Goal: Task Accomplishment & Management: Use online tool/utility

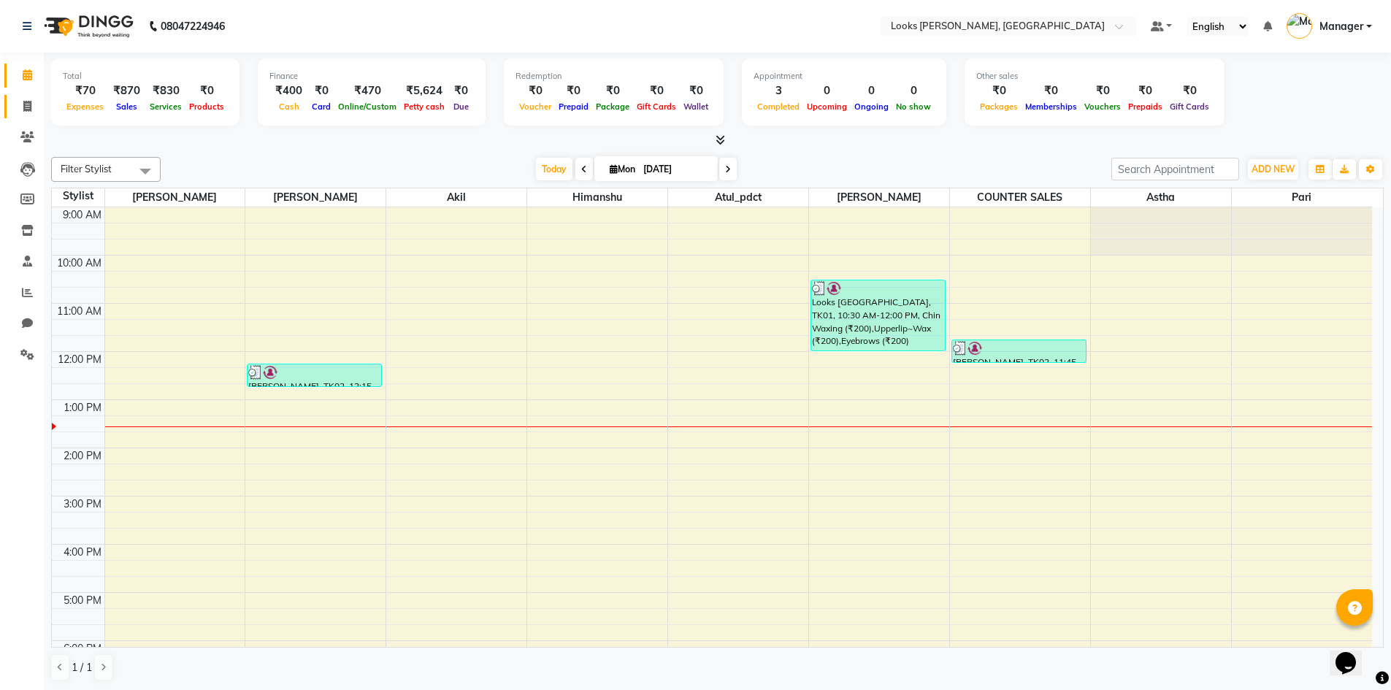
drag, startPoint x: 21, startPoint y: 97, endPoint x: 32, endPoint y: 99, distance: 11.1
click at [21, 97] on link "Invoice" at bounding box center [21, 107] width 35 height 24
select select "service"
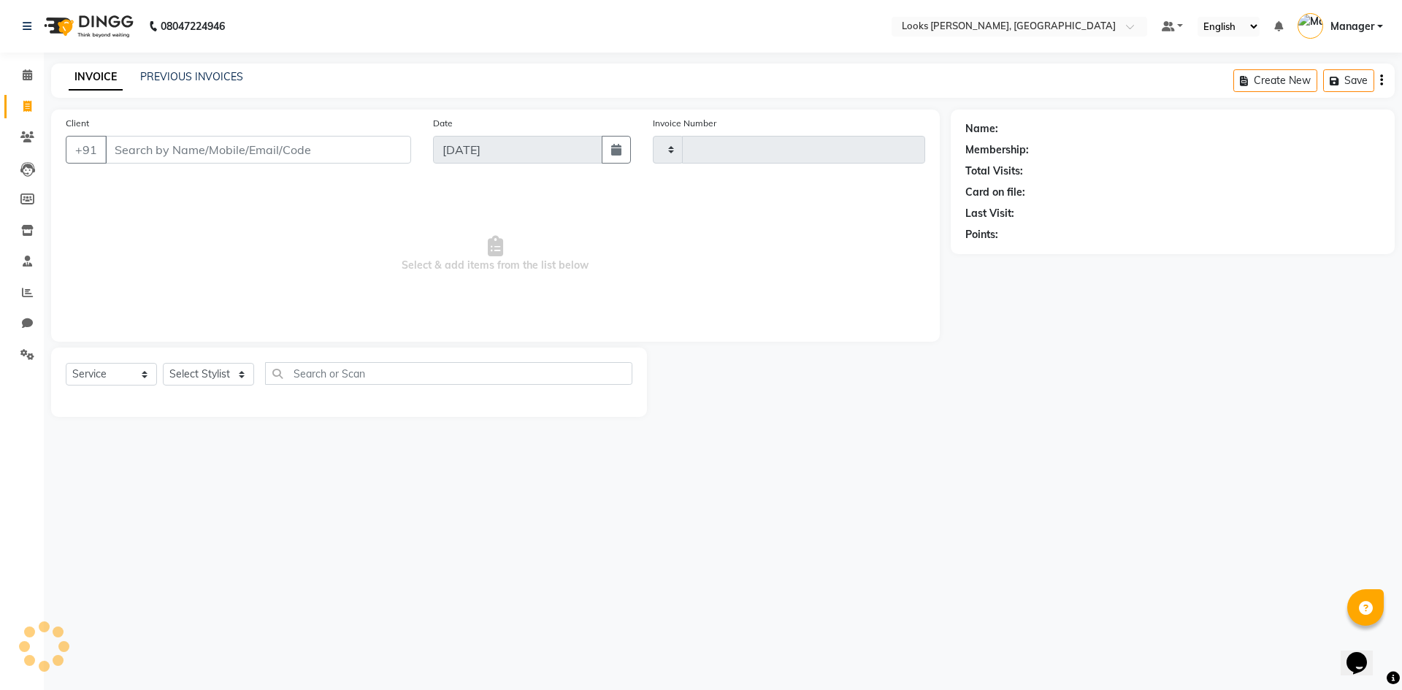
type input "1070"
select select "6017"
click at [180, 150] on input "Client" at bounding box center [258, 150] width 306 height 28
drag, startPoint x: 243, startPoint y: 375, endPoint x: 248, endPoint y: 337, distance: 39.0
click at [243, 375] on select "Select Stylist" at bounding box center [208, 374] width 91 height 23
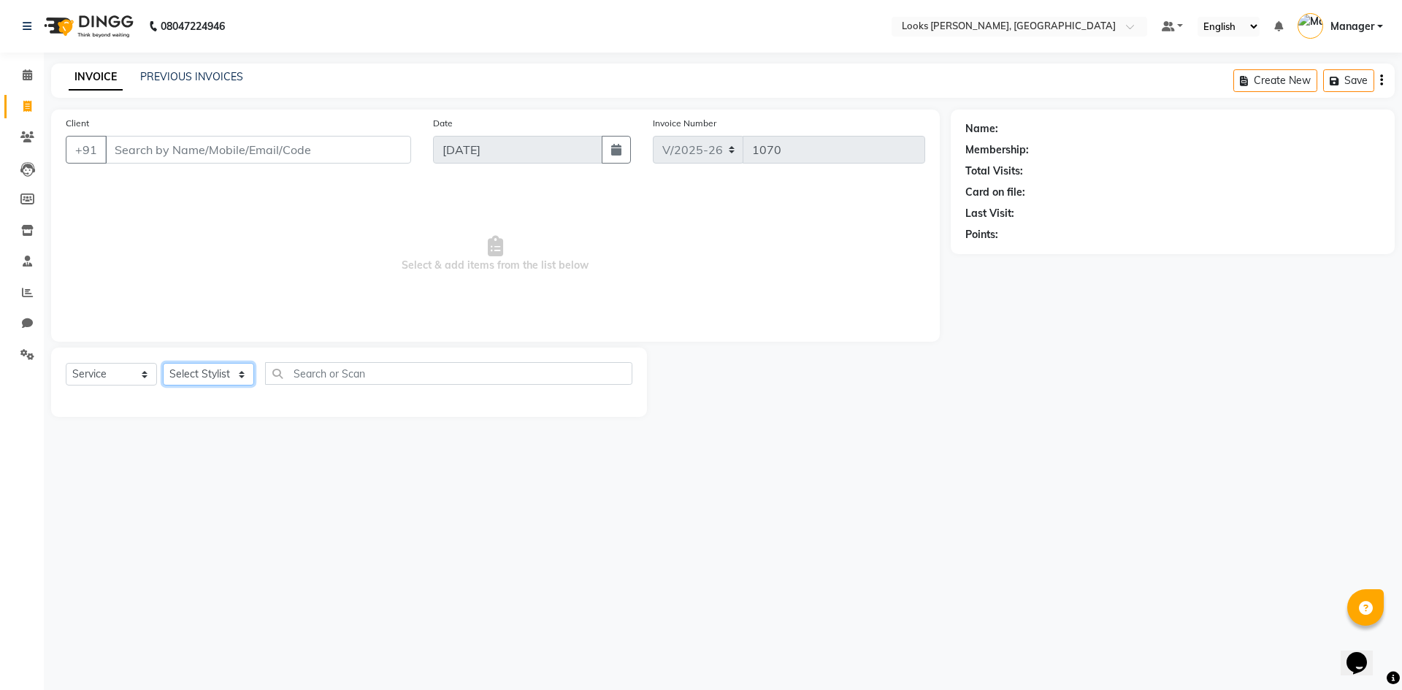
select select "67379"
click at [163, 363] on select "Select Stylist [PERSON_NAME] [PERSON_NAME] Atul_pdct BRM_MASTER COUNTER SALES […" at bounding box center [208, 374] width 91 height 23
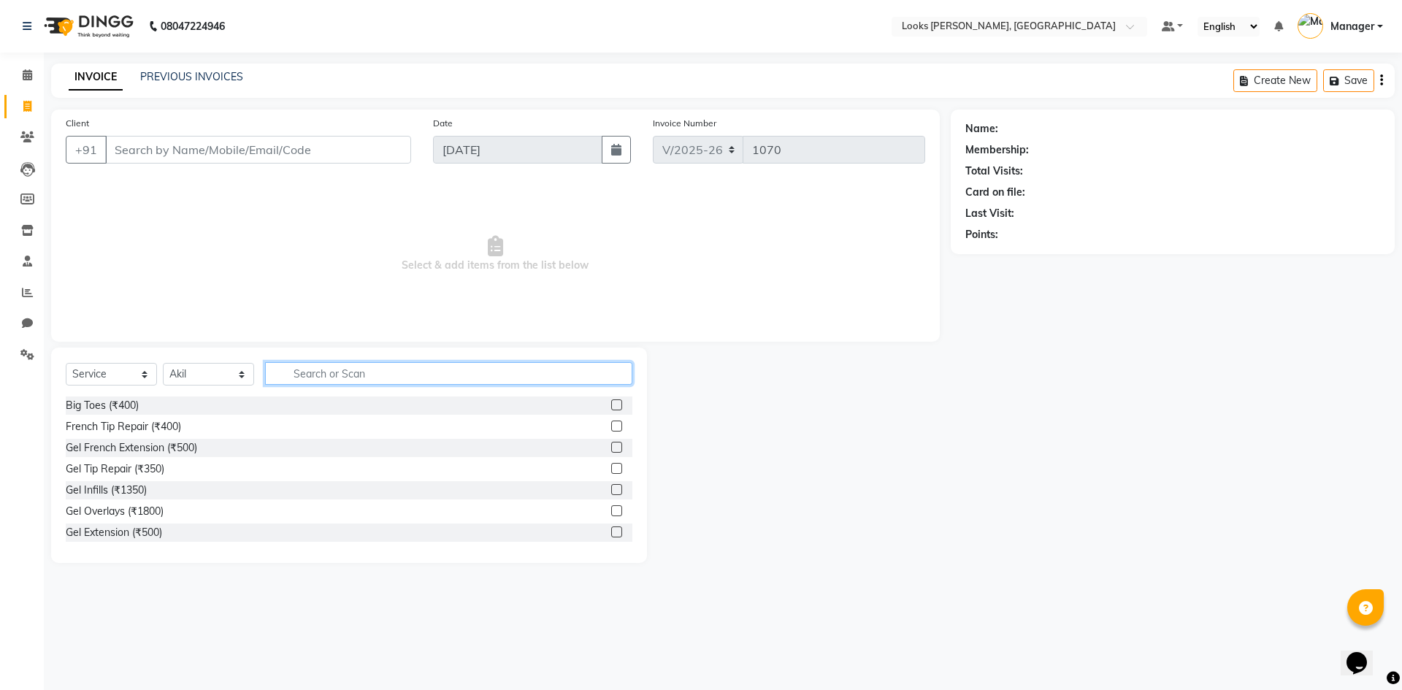
click at [343, 371] on input "text" at bounding box center [448, 373] width 367 height 23
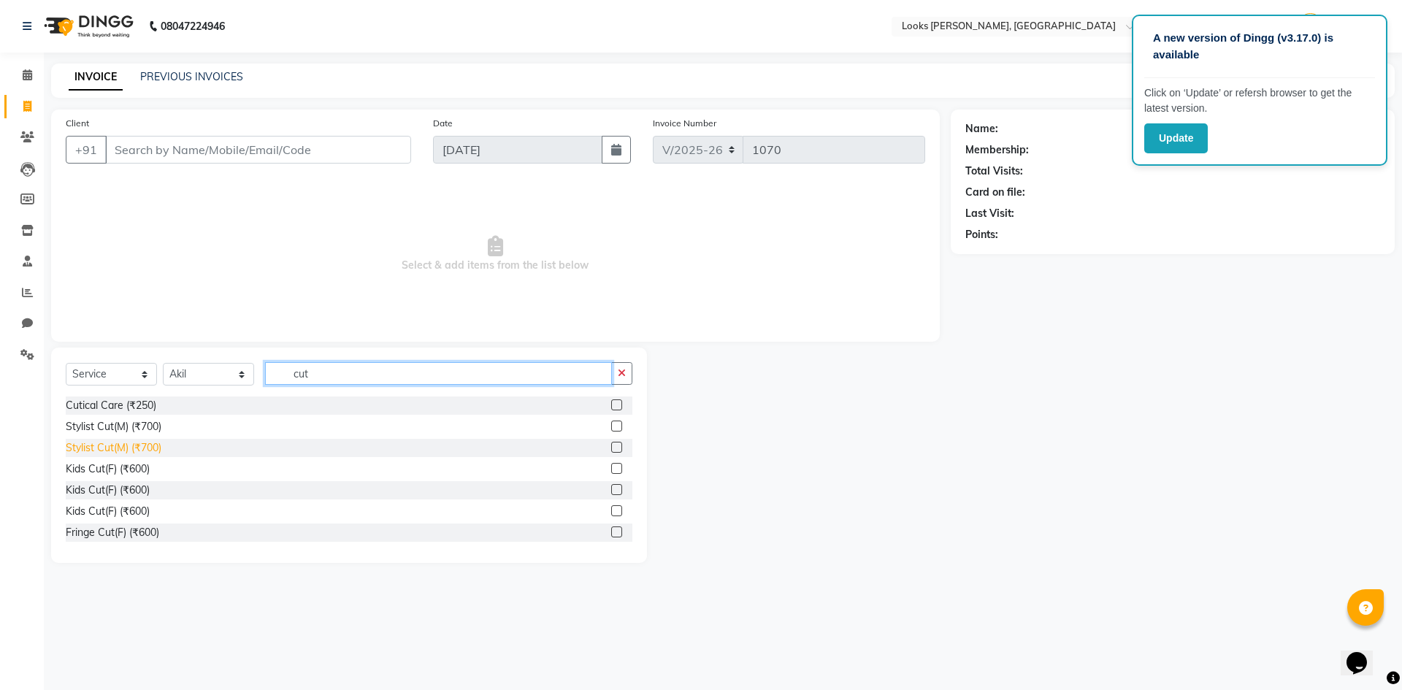
type input "cut"
click at [134, 445] on div "Stylist Cut(M) (₹700)" at bounding box center [114, 447] width 96 height 15
checkbox input "false"
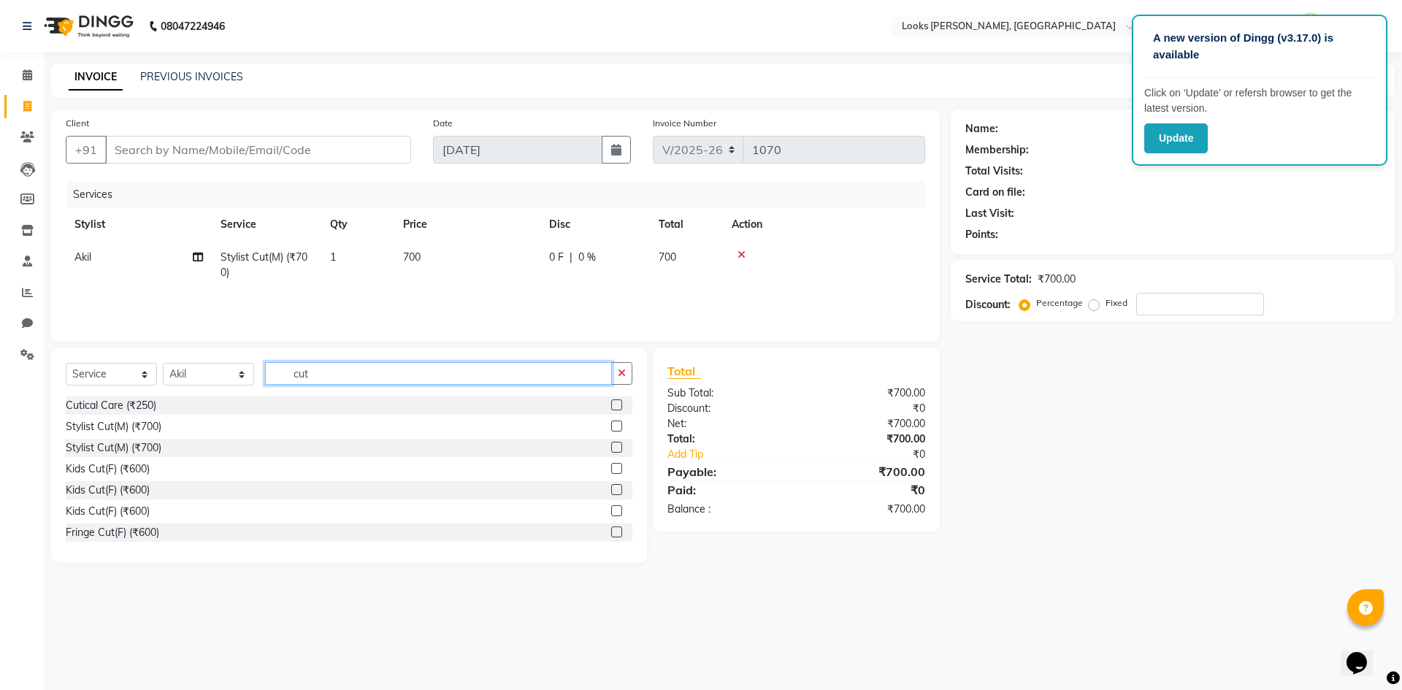
drag, startPoint x: 317, startPoint y: 365, endPoint x: 318, endPoint y: 374, distance: 8.8
click at [318, 367] on input "cut" at bounding box center [438, 373] width 347 height 23
type input "c"
type input "bea"
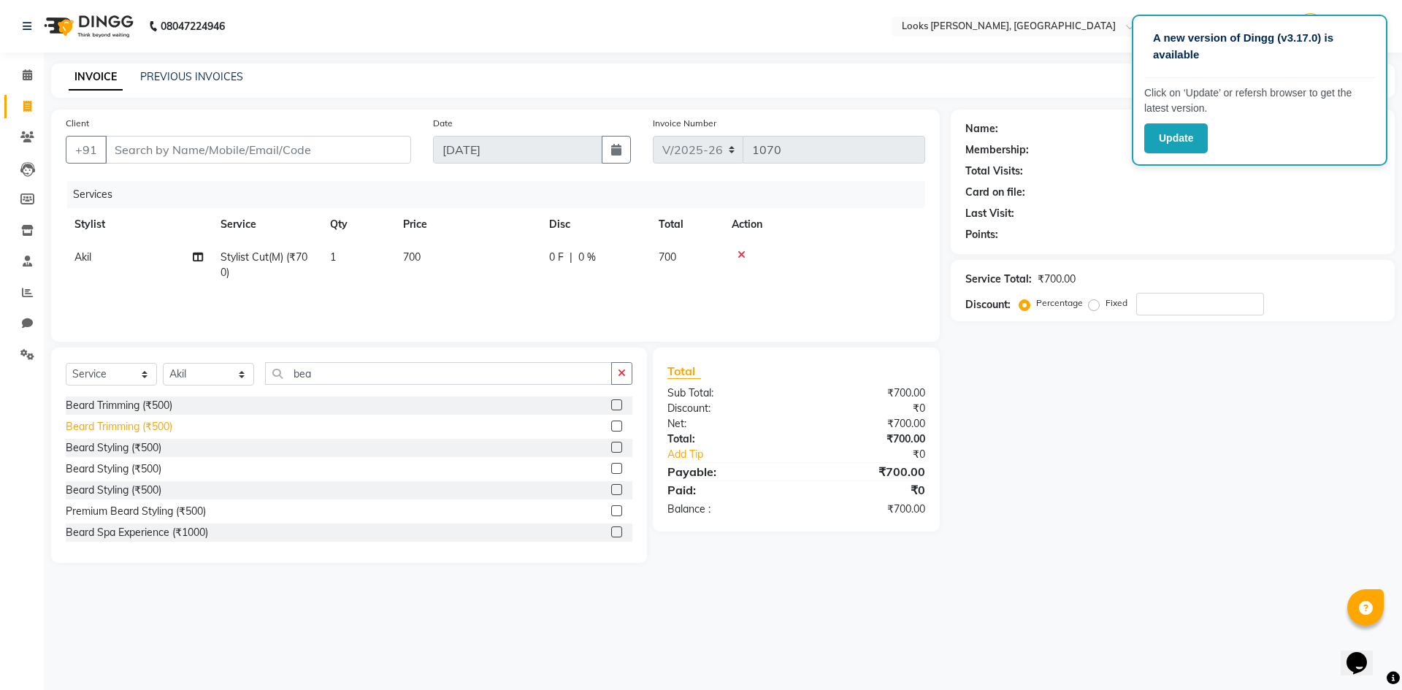
click at [141, 424] on div "Beard Trimming (₹500)" at bounding box center [119, 426] width 107 height 15
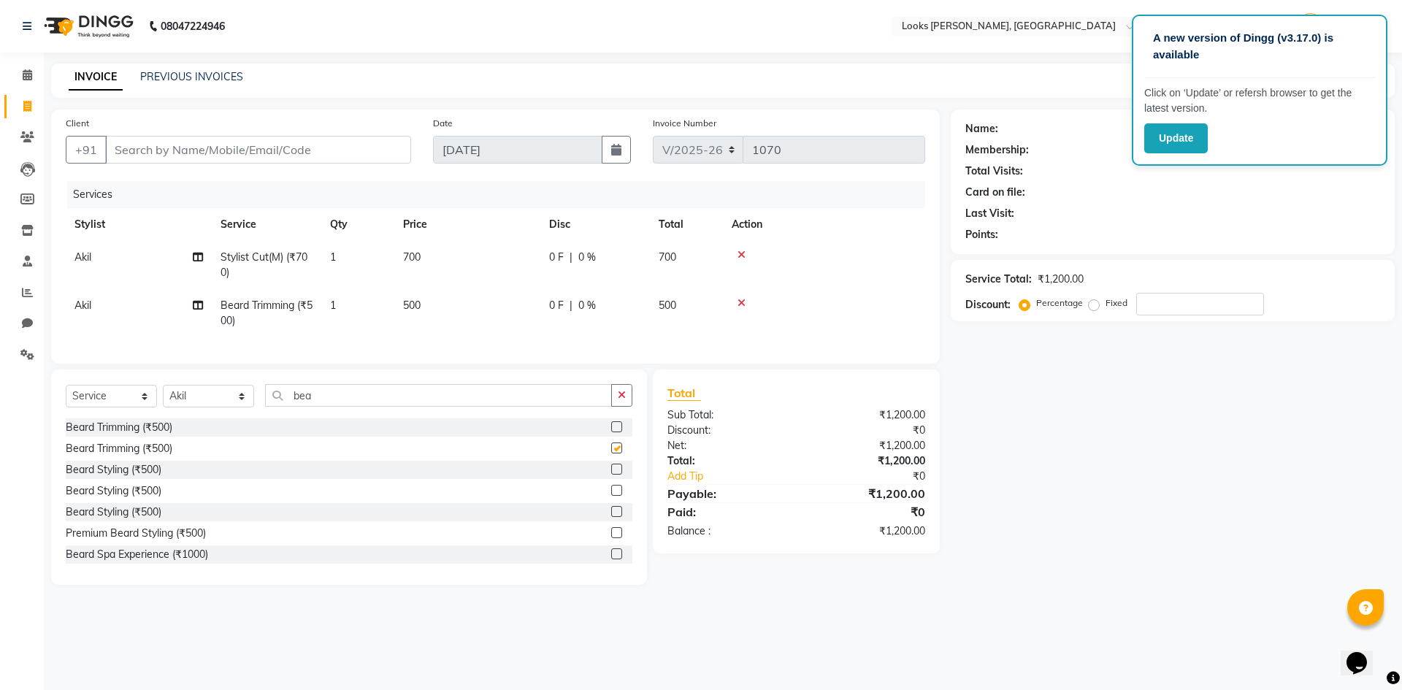
checkbox input "false"
click at [413, 253] on span "700" at bounding box center [412, 256] width 18 height 13
select select "67379"
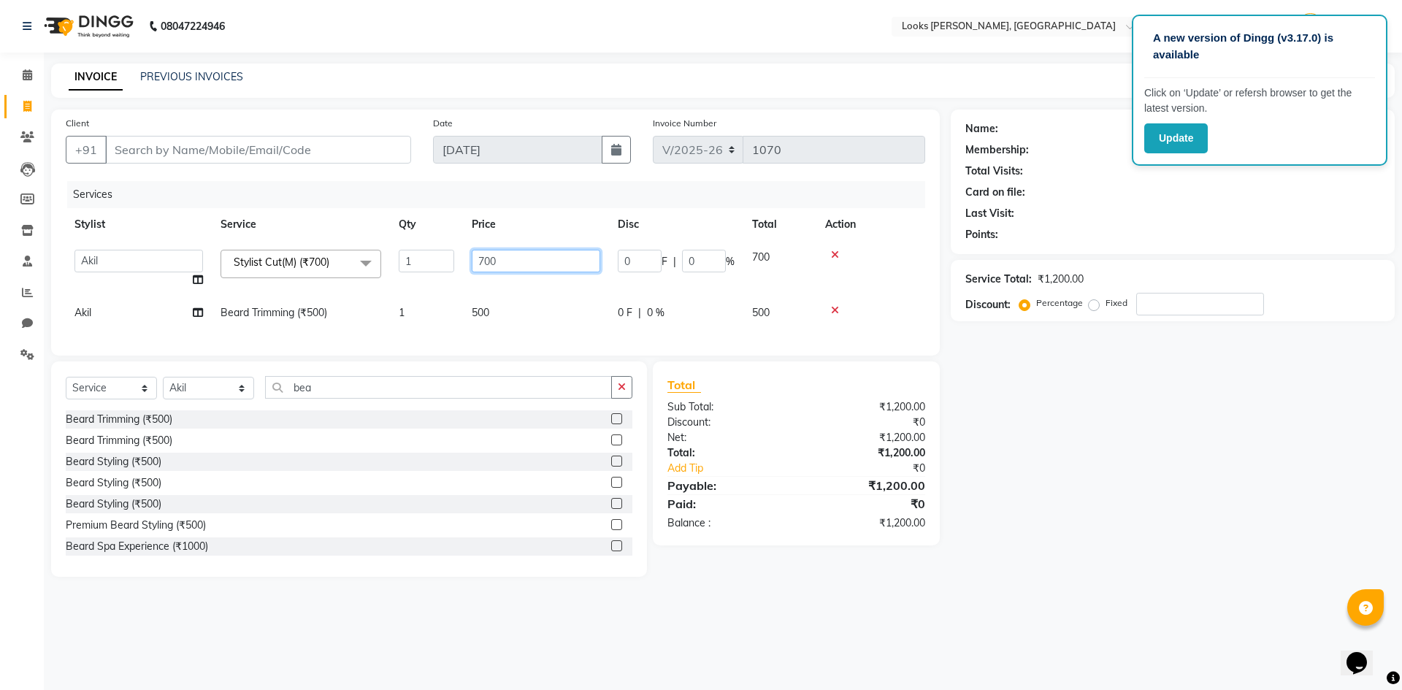
drag, startPoint x: 534, startPoint y: 264, endPoint x: 374, endPoint y: 286, distance: 161.5
click at [377, 284] on tr "AFJAL AHMAD Akil Astha Atul_pdct BRM_MASTER COUNTER SALES Himanshu JAMSHED ALI …" at bounding box center [496, 269] width 860 height 56
type input "350"
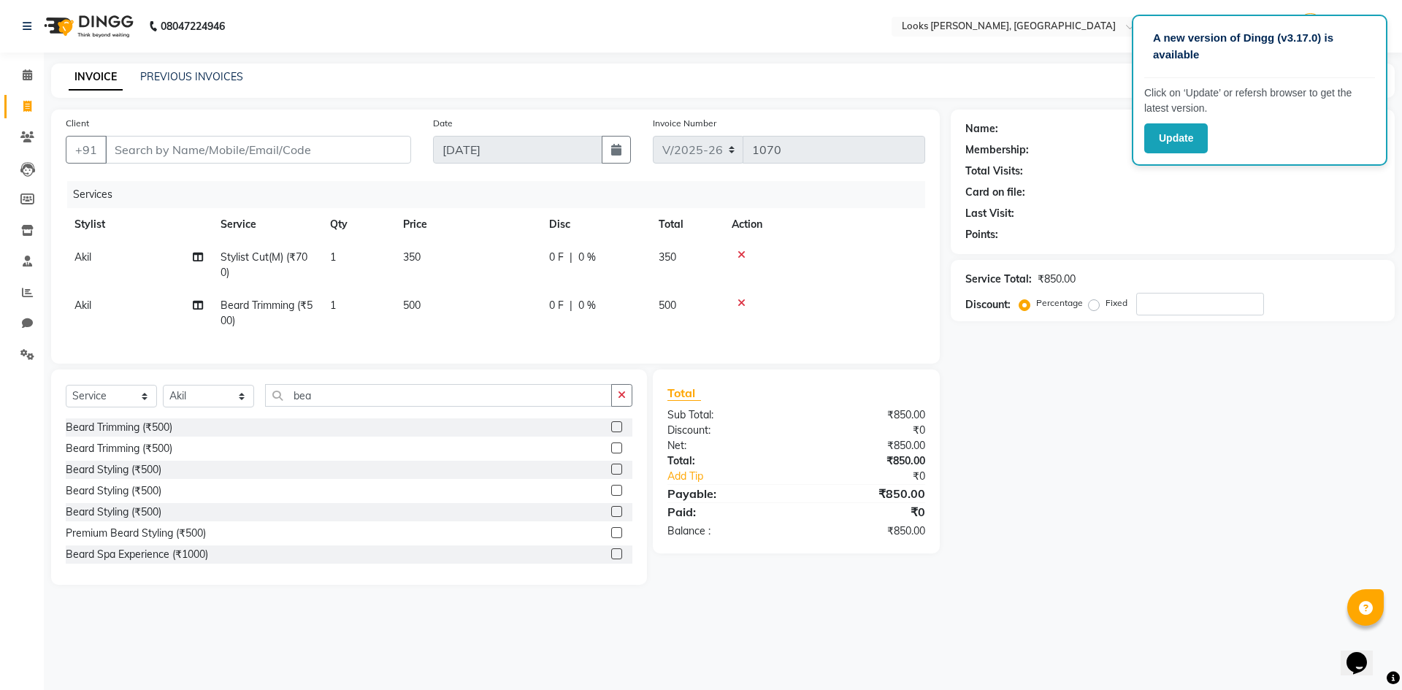
click at [486, 312] on td "500" at bounding box center [467, 313] width 146 height 48
select select "67379"
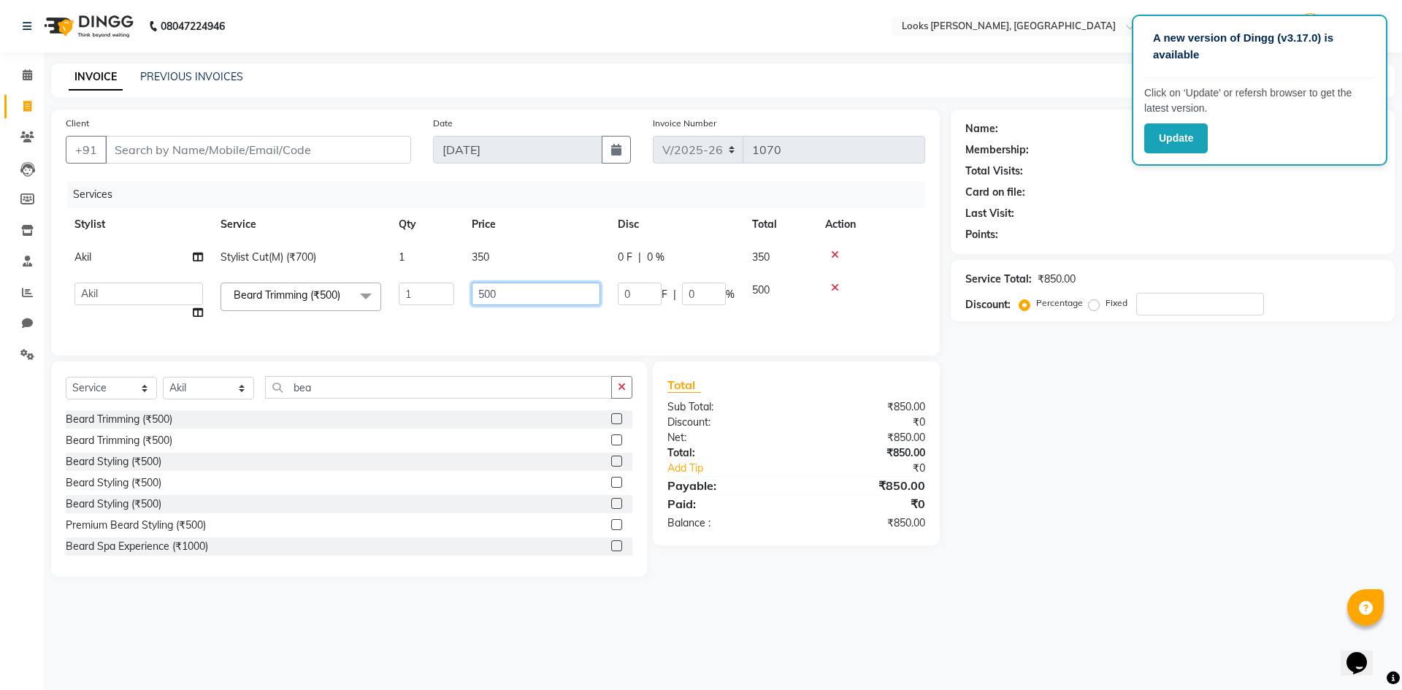
drag, startPoint x: 467, startPoint y: 285, endPoint x: 425, endPoint y: 296, distance: 43.8
click at [435, 287] on tr "AFJAL AHMAD Akil Astha Atul_pdct BRM_MASTER COUNTER SALES Himanshu JAMSHED ALI …" at bounding box center [496, 302] width 860 height 56
drag, startPoint x: 540, startPoint y: 288, endPoint x: 314, endPoint y: 300, distance: 226.7
click at [315, 299] on tr "AFJAL AHMAD Akil Astha Atul_pdct BRM_MASTER COUNTER SALES Himanshu JAMSHED ALI …" at bounding box center [496, 302] width 860 height 56
type input "300"
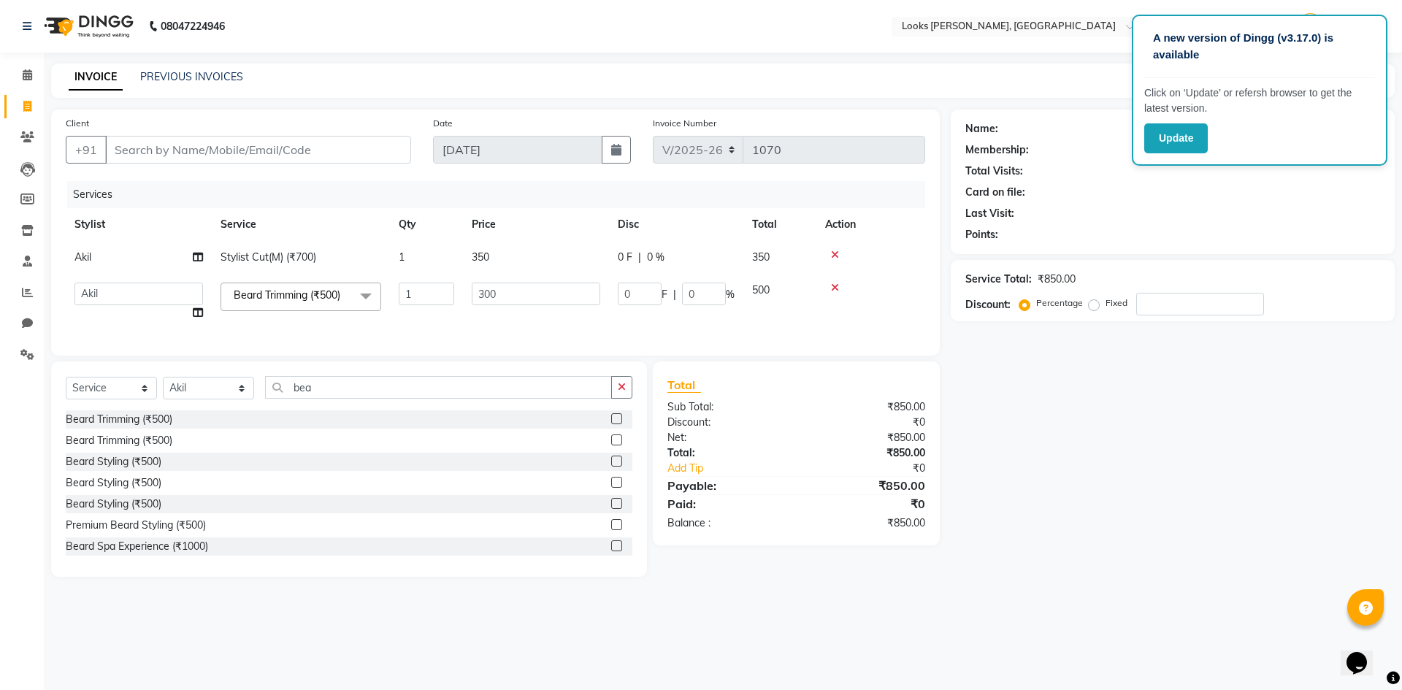
click at [1171, 471] on div "Name: Membership: Total Visits: Card on file: Last Visit: Points: Service Total…" at bounding box center [1178, 343] width 455 height 467
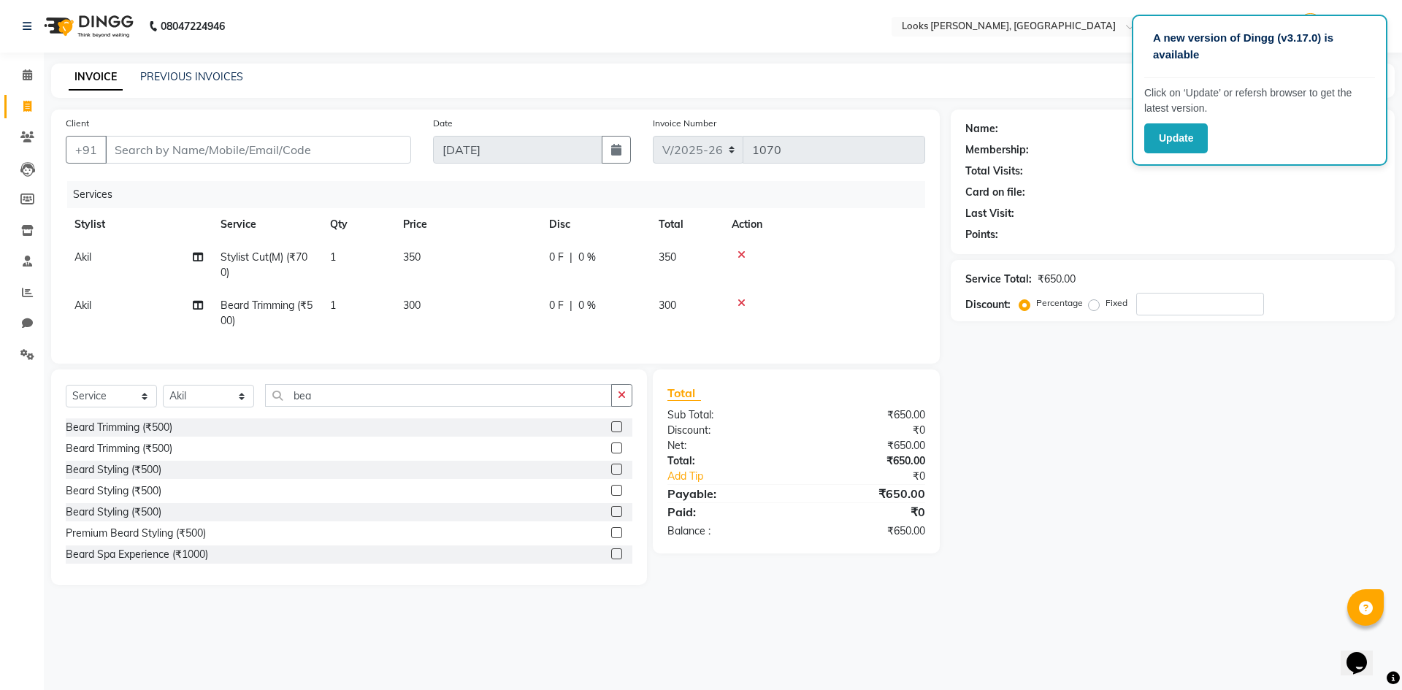
click at [1192, 505] on div "Name: Membership: Total Visits: Card on file: Last Visit: Points: Service Total…" at bounding box center [1178, 347] width 455 height 475
click at [1141, 548] on div "Name: Membership: Total Visits: Card on file: Last Visit: Points: Service Total…" at bounding box center [1178, 347] width 455 height 475
click at [31, 73] on icon at bounding box center [27, 74] width 9 height 11
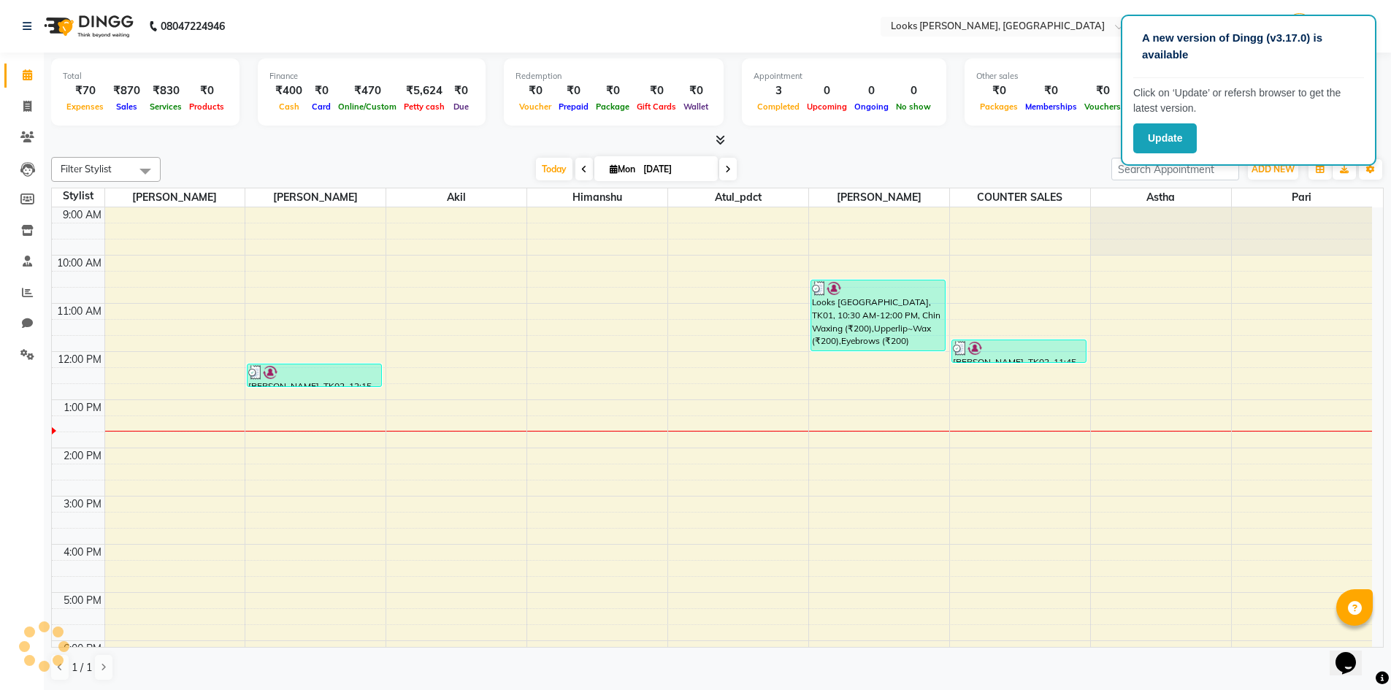
scroll to position [110, 0]
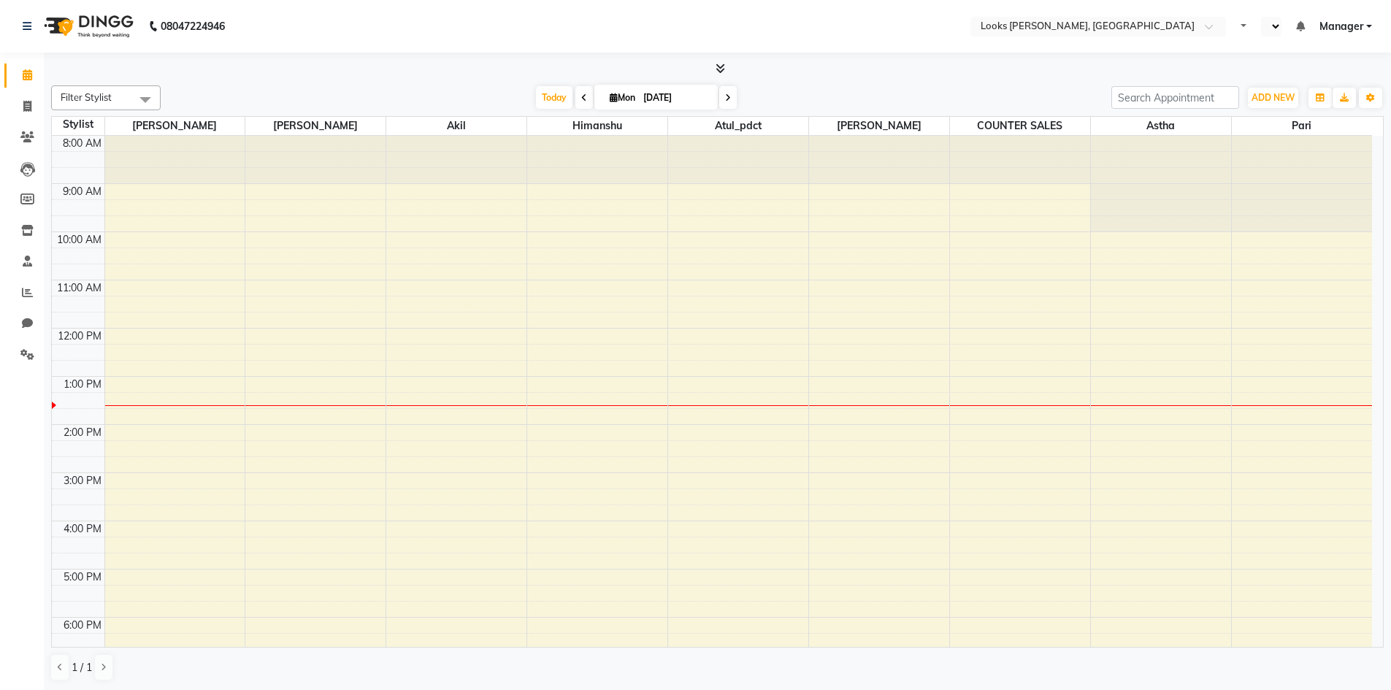
select select "en"
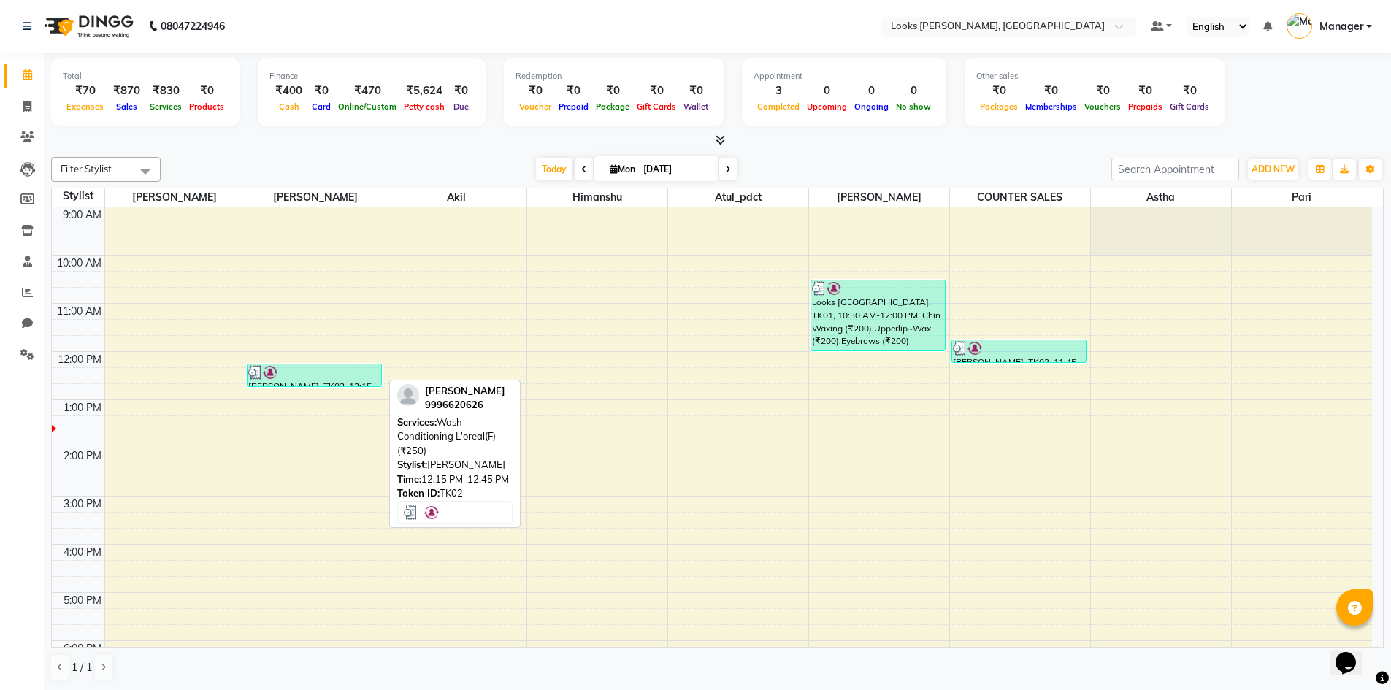
click at [305, 368] on div at bounding box center [314, 372] width 132 height 15
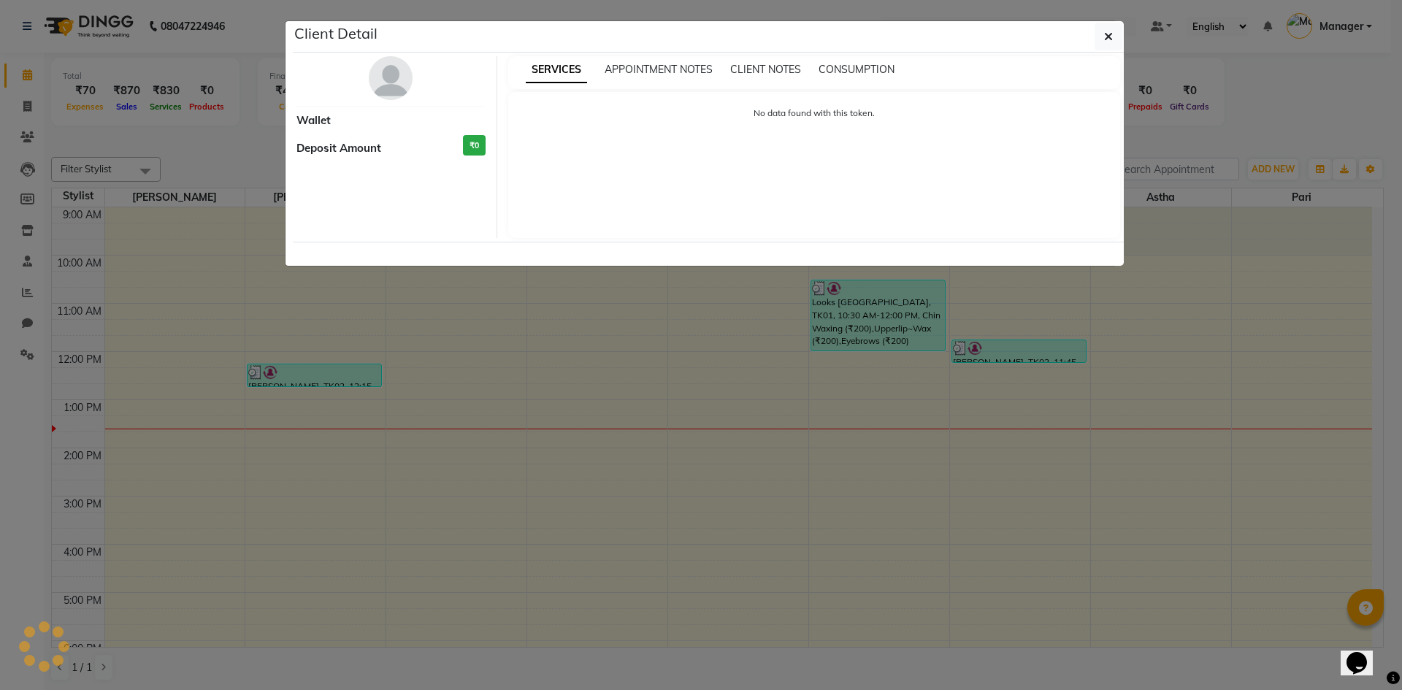
select select "3"
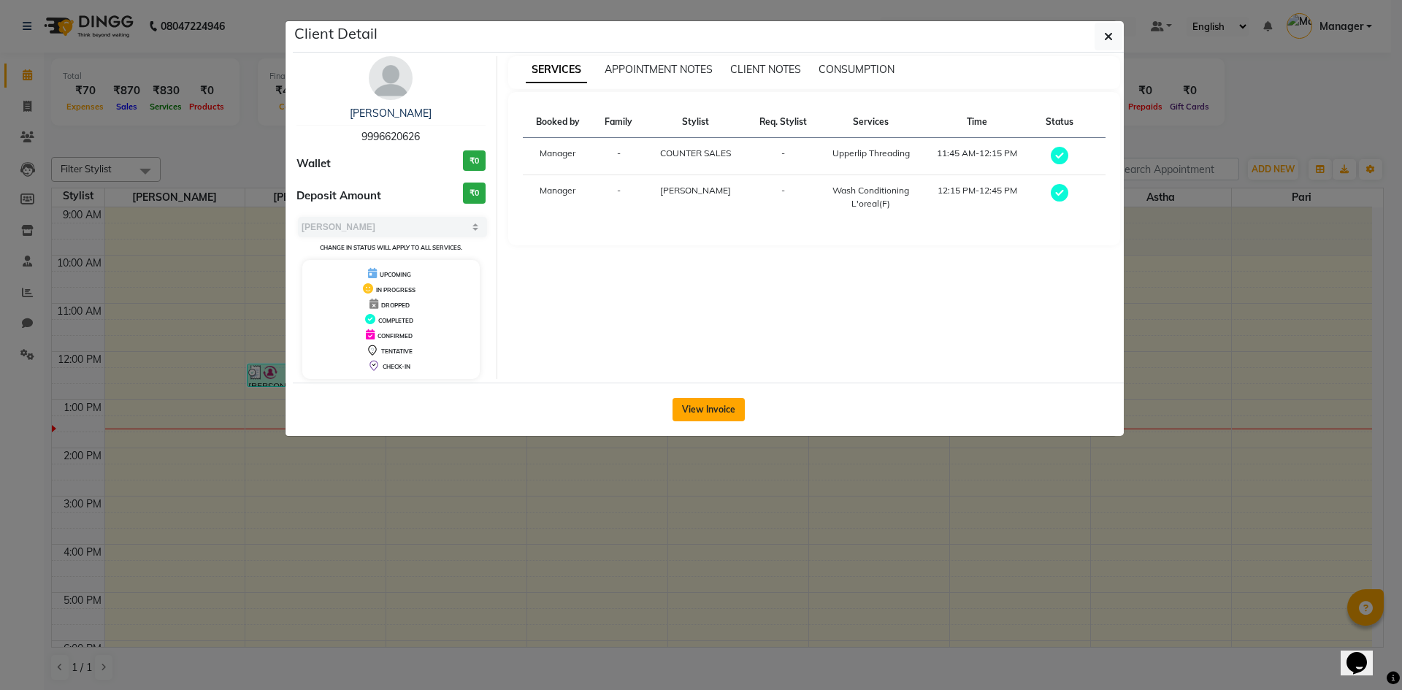
click at [692, 408] on button "View Invoice" at bounding box center [709, 409] width 72 height 23
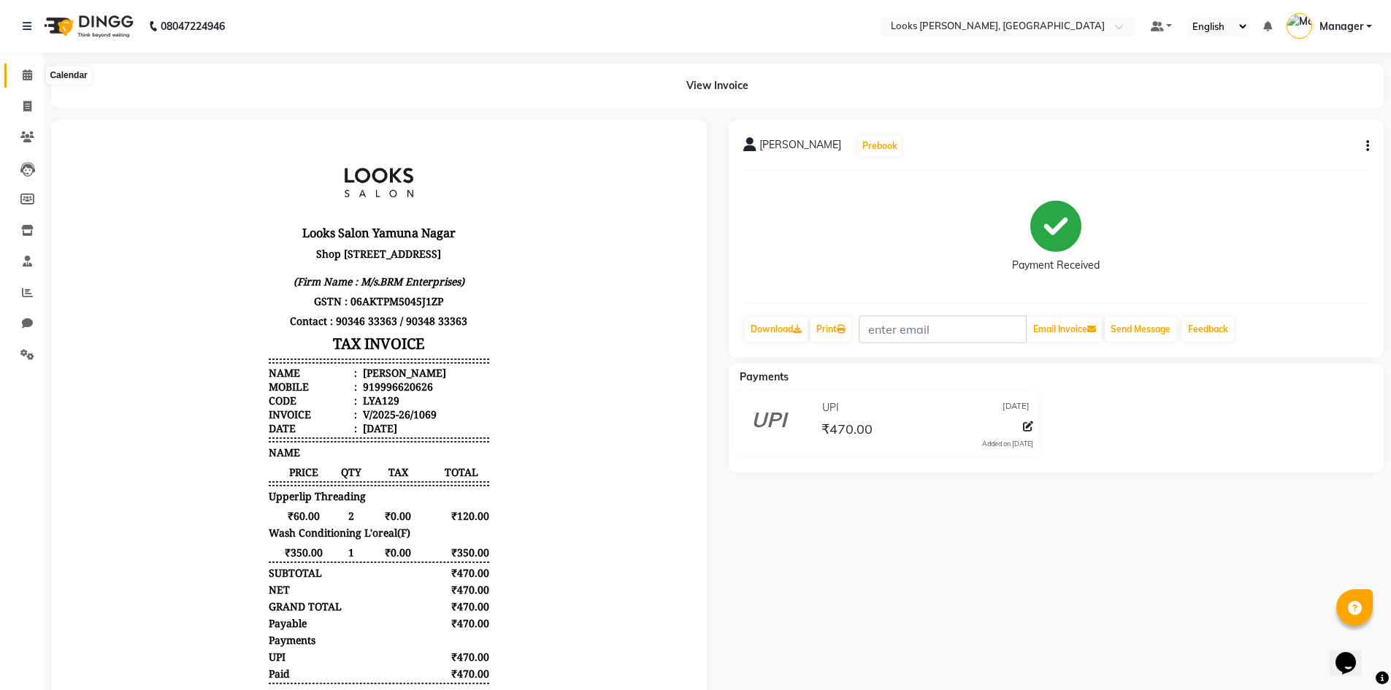
click at [23, 75] on icon at bounding box center [27, 74] width 9 height 11
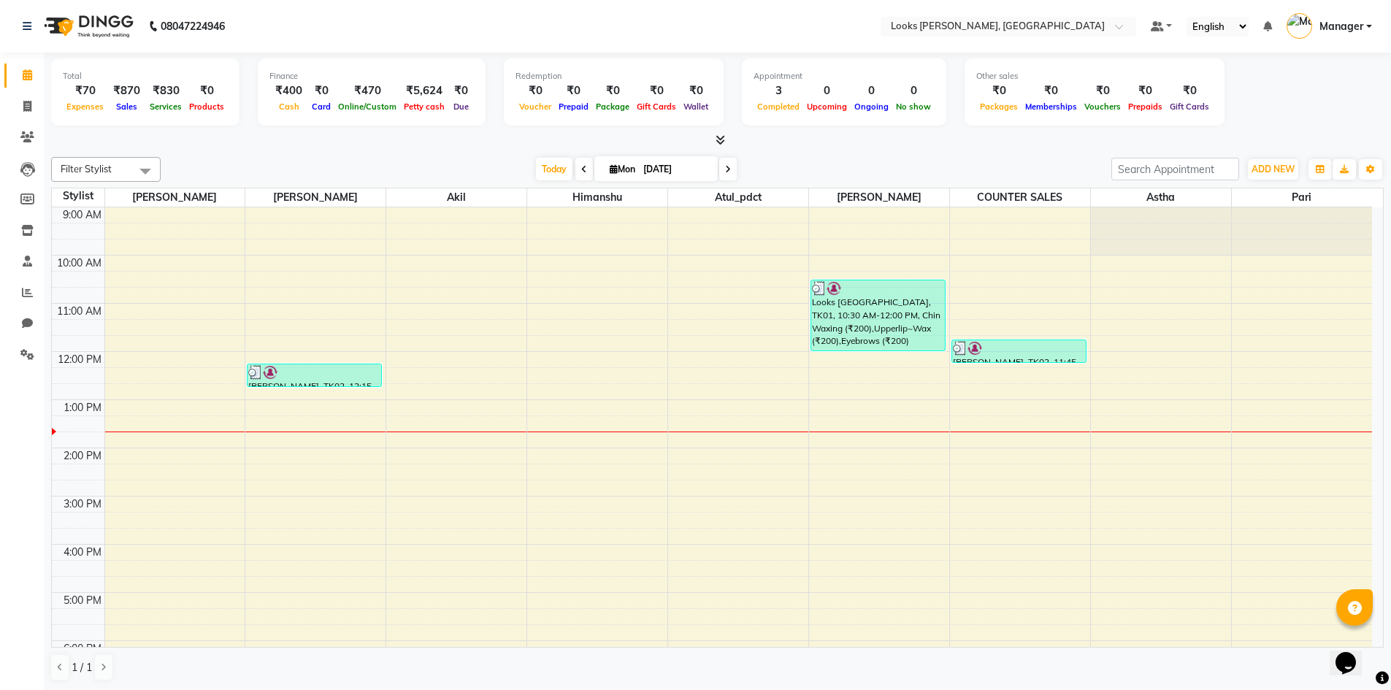
click at [719, 139] on icon at bounding box center [720, 139] width 9 height 11
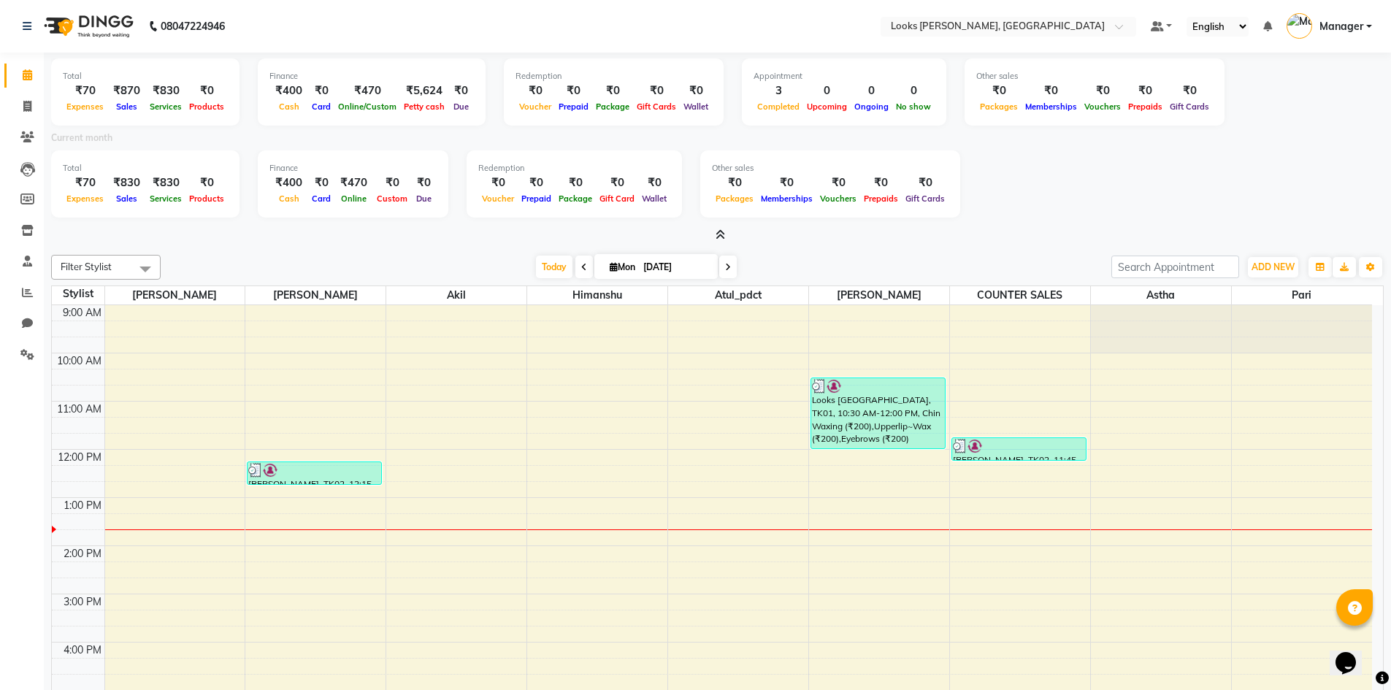
click at [21, 64] on link "Calendar" at bounding box center [21, 76] width 35 height 24
click at [25, 72] on icon at bounding box center [27, 74] width 9 height 11
click at [21, 99] on span at bounding box center [28, 107] width 26 height 17
select select "service"
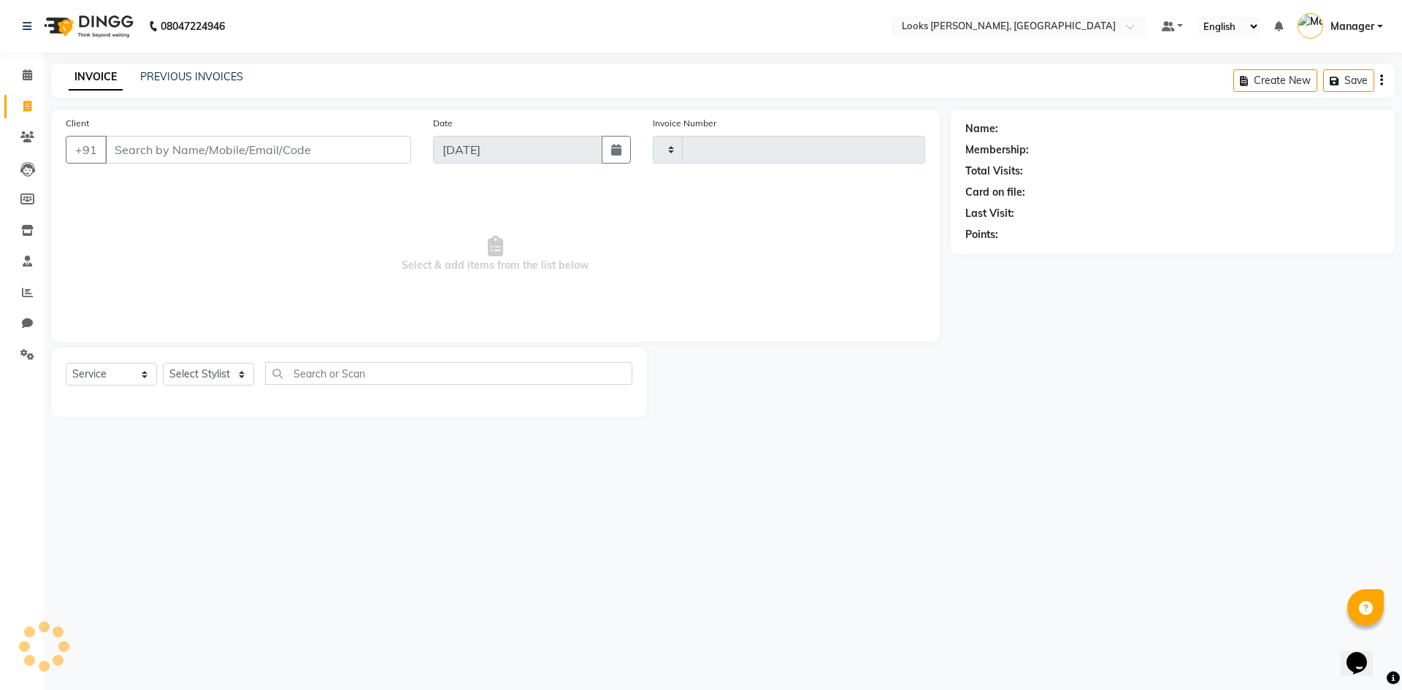
type input "1070"
select select "6017"
click at [191, 77] on link "PREVIOUS INVOICES" at bounding box center [191, 76] width 103 height 13
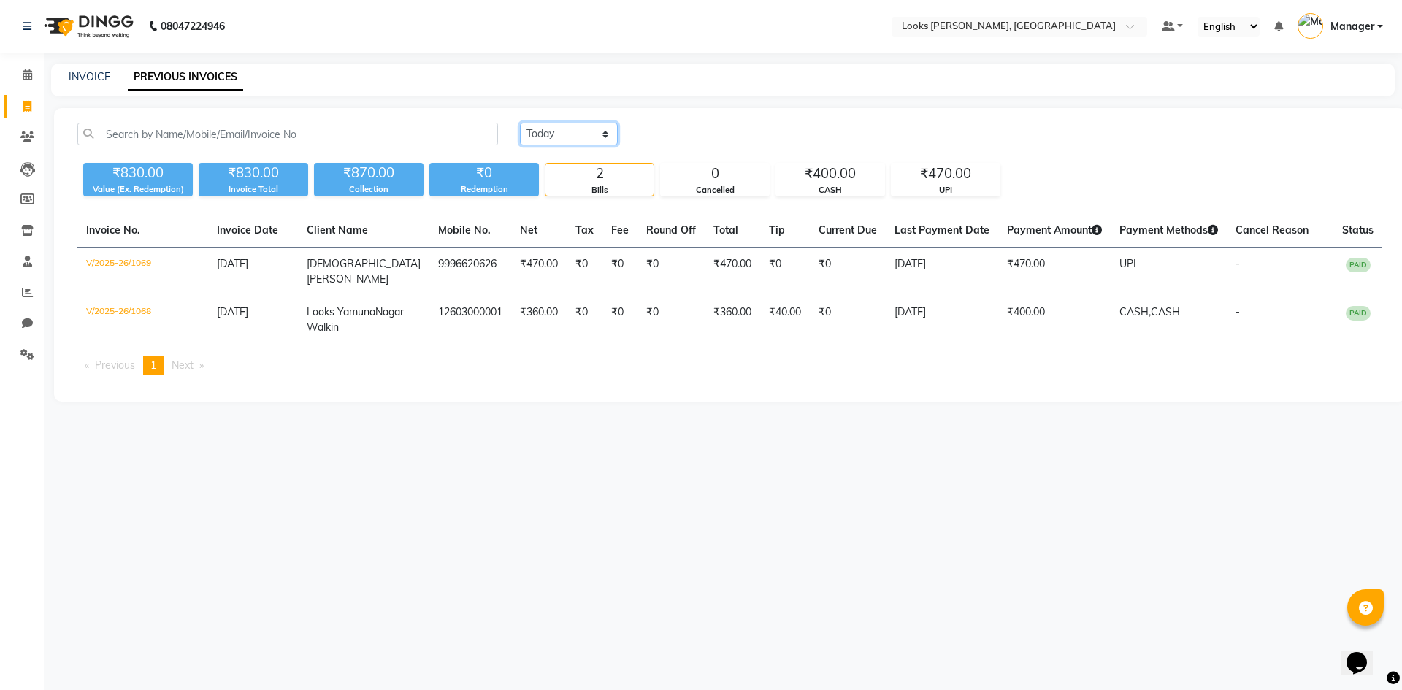
click at [563, 132] on select "Today Yesterday Custom Range" at bounding box center [569, 134] width 98 height 23
select select "yesterday"
click at [520, 123] on select "Today Yesterday Custom Range" at bounding box center [569, 134] width 98 height 23
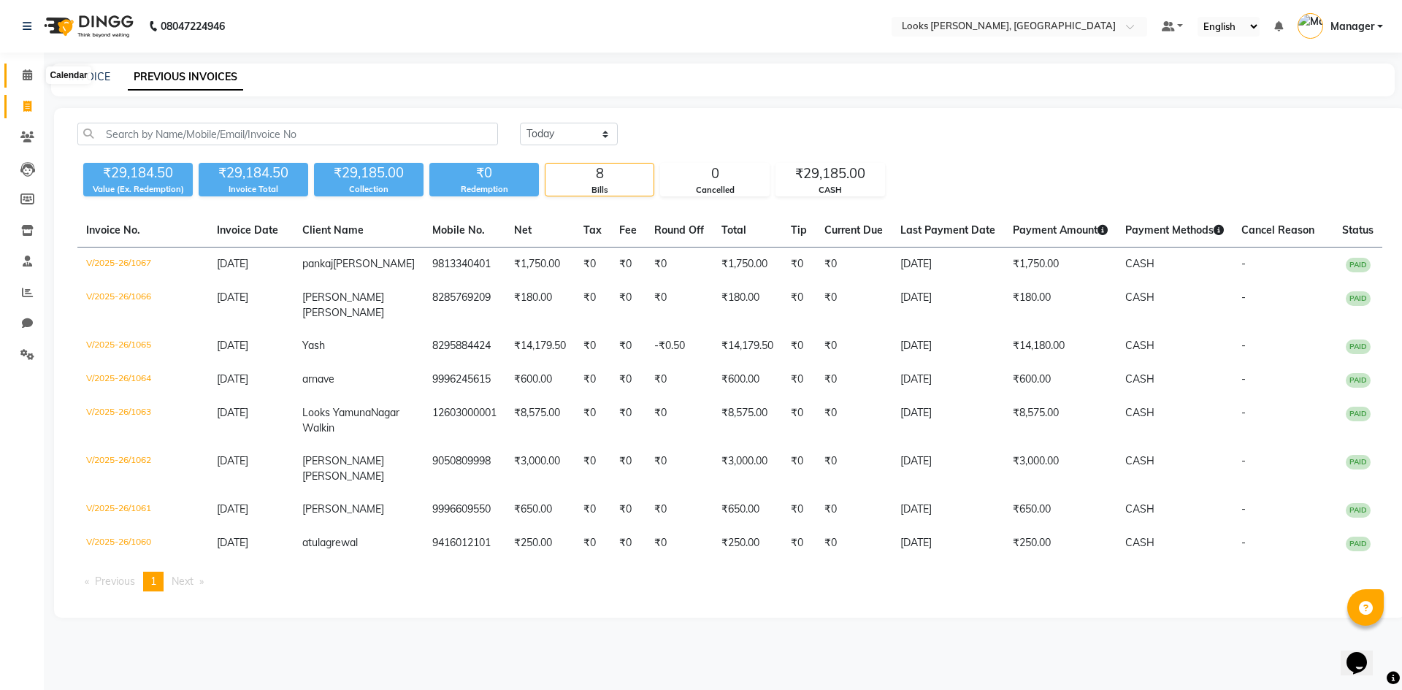
click at [26, 69] on icon at bounding box center [27, 74] width 9 height 11
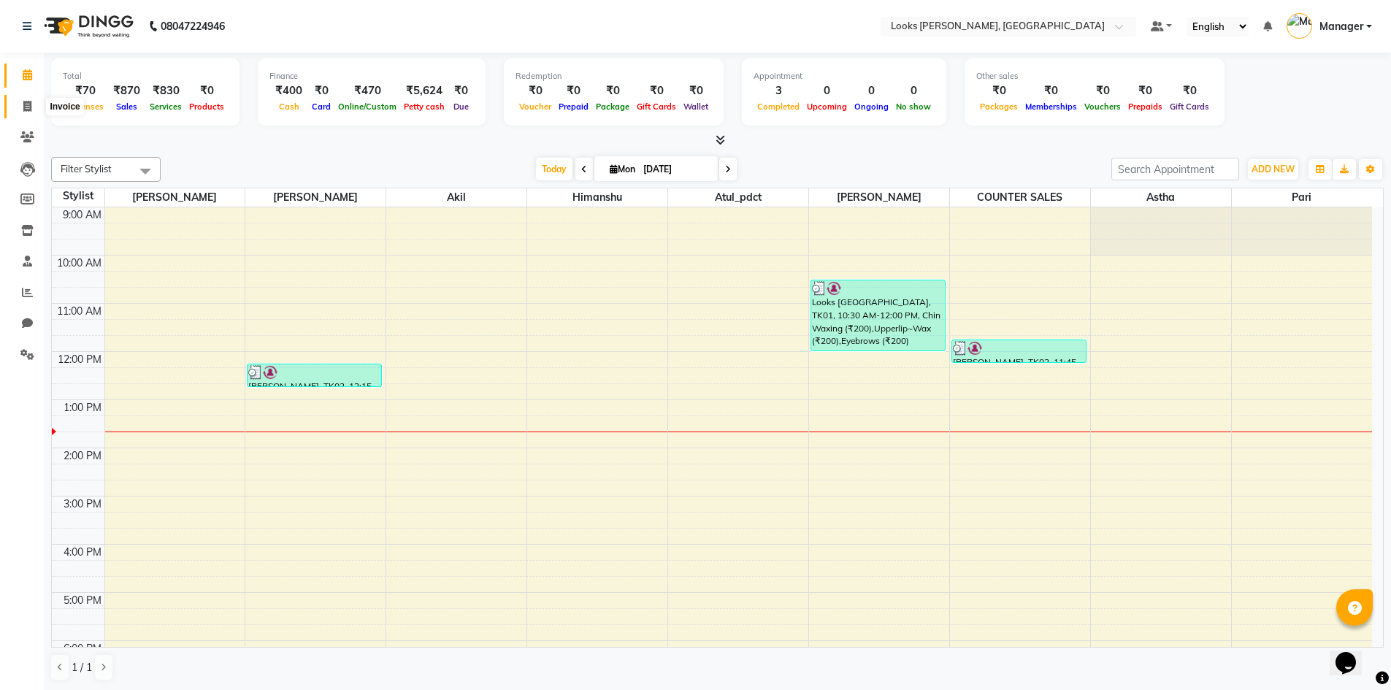
click at [31, 103] on icon at bounding box center [27, 106] width 8 height 11
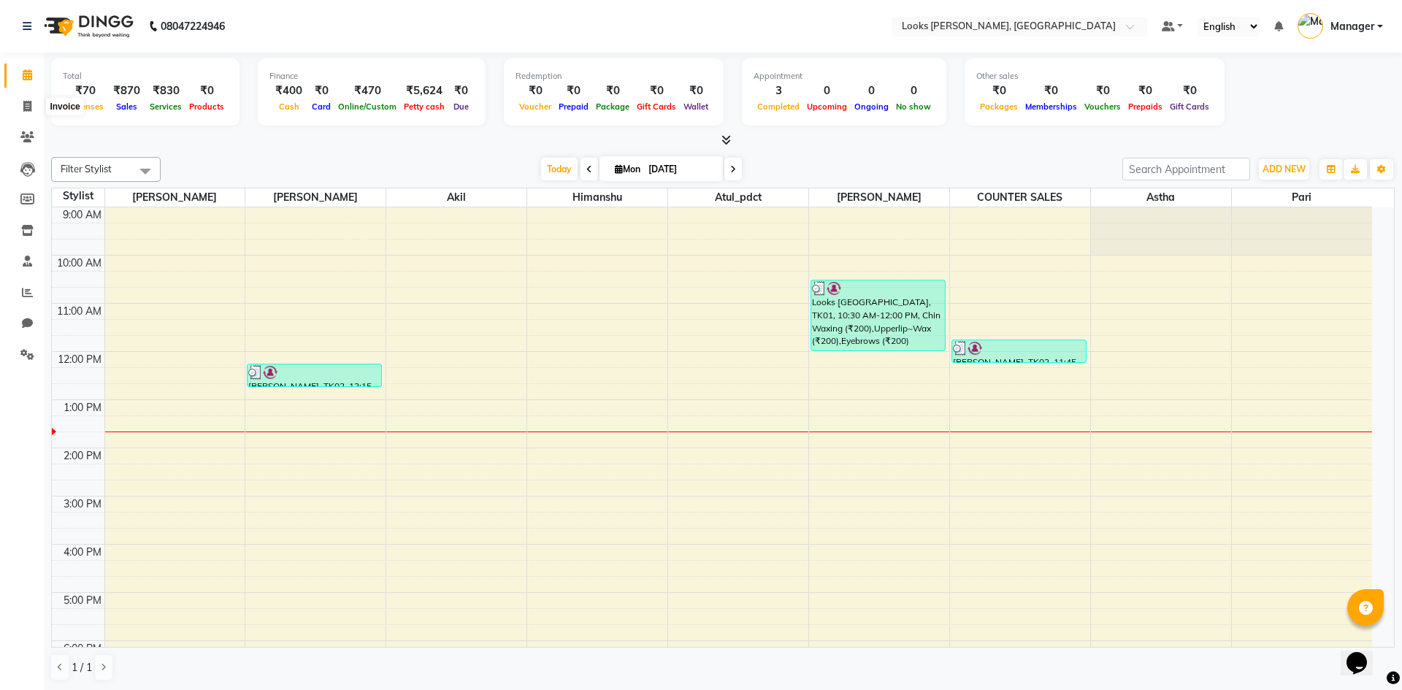
select select "6017"
select select "service"
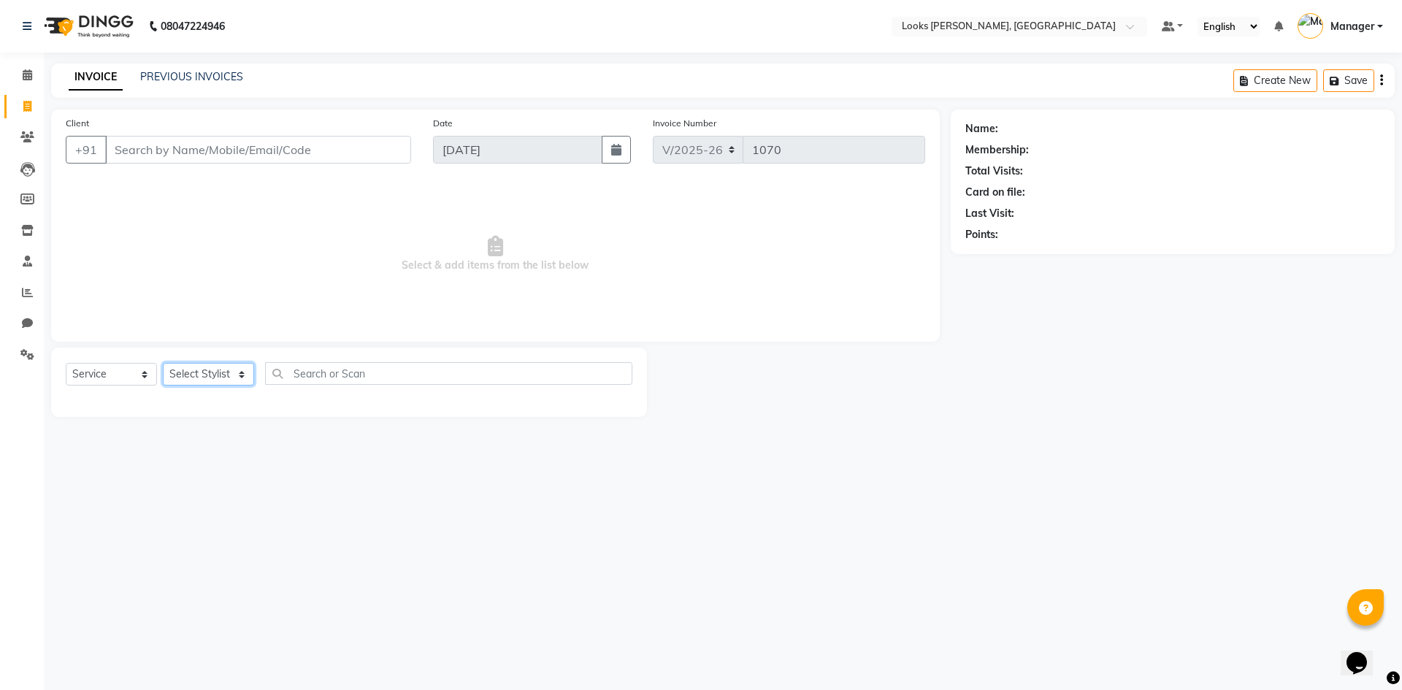
click at [227, 375] on select "Select Stylist AFJAL AHMAD Akil Astha Atul_pdct BRM_MASTER COUNTER SALES Himans…" at bounding box center [208, 374] width 91 height 23
select select "67379"
click at [163, 363] on select "Select Stylist AFJAL AHMAD Akil Astha Atul_pdct BRM_MASTER COUNTER SALES Himans…" at bounding box center [208, 374] width 91 height 23
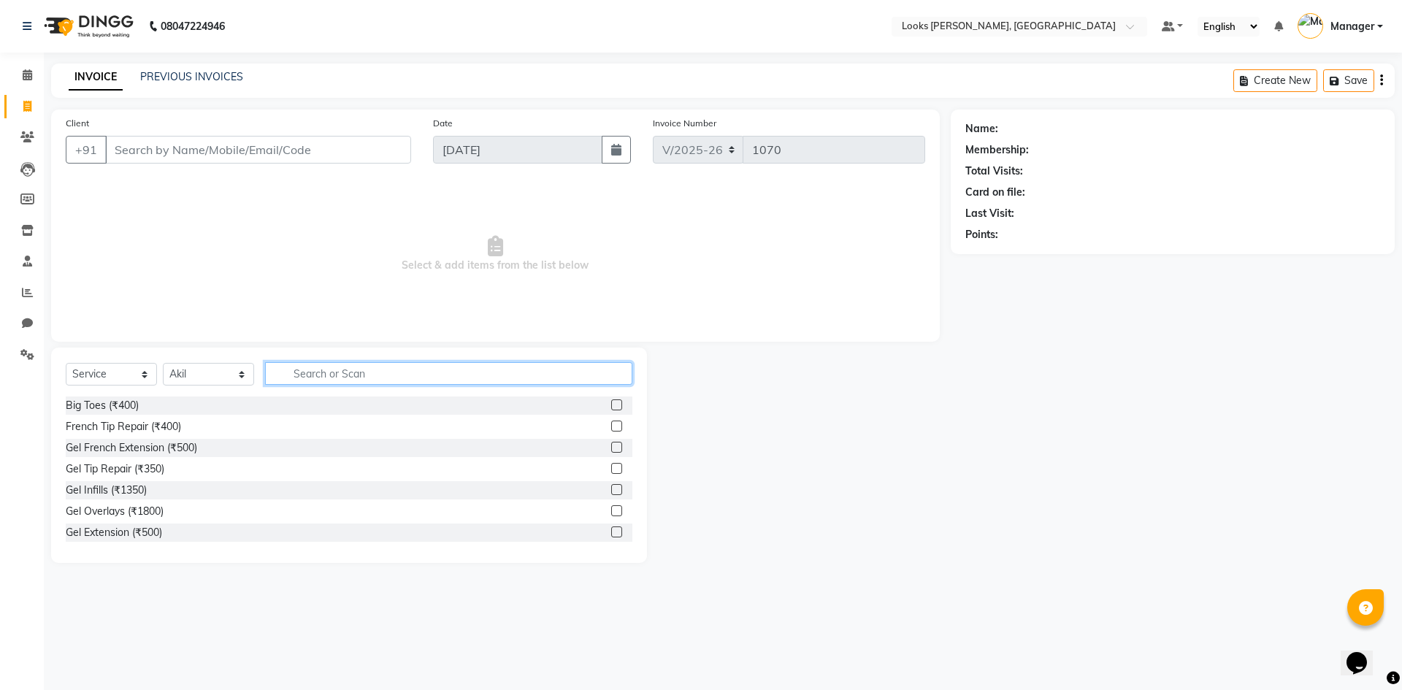
click at [322, 375] on input "text" at bounding box center [448, 373] width 367 height 23
type input "cut"
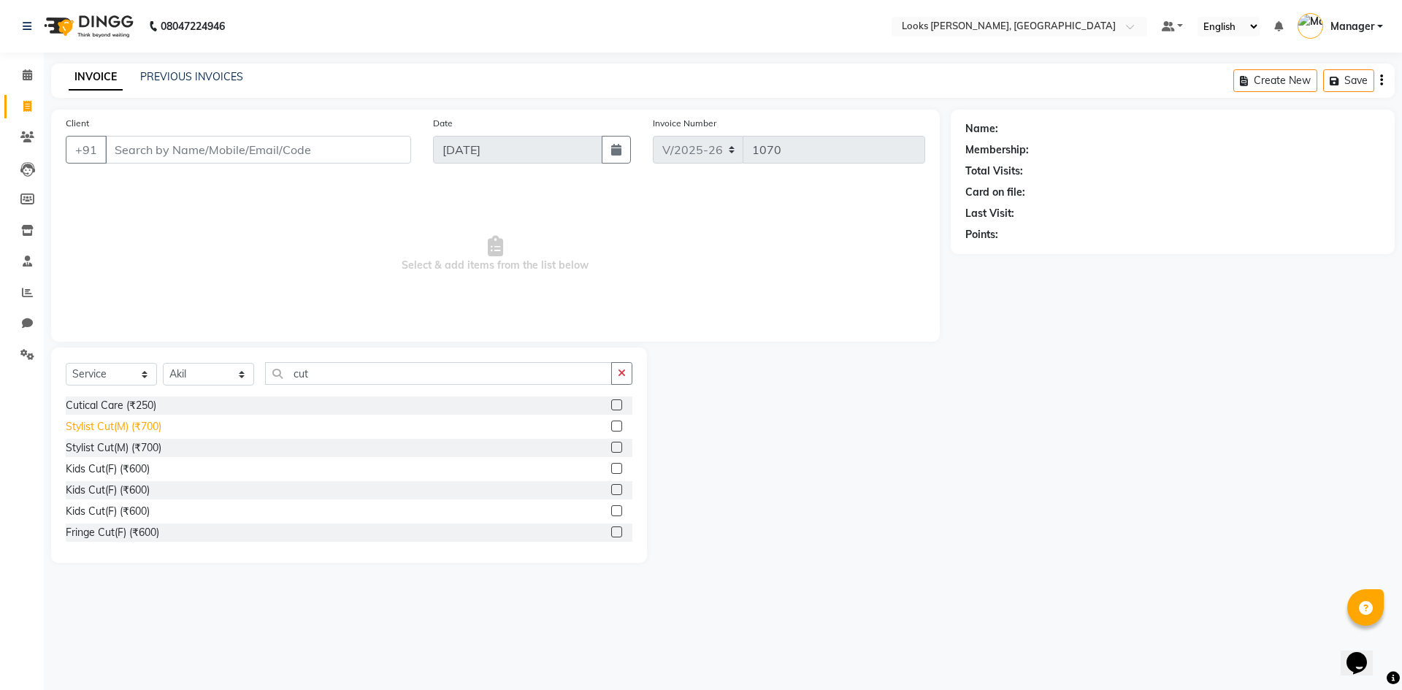
click at [141, 424] on div "Stylist Cut(M) (₹700)" at bounding box center [114, 426] width 96 height 15
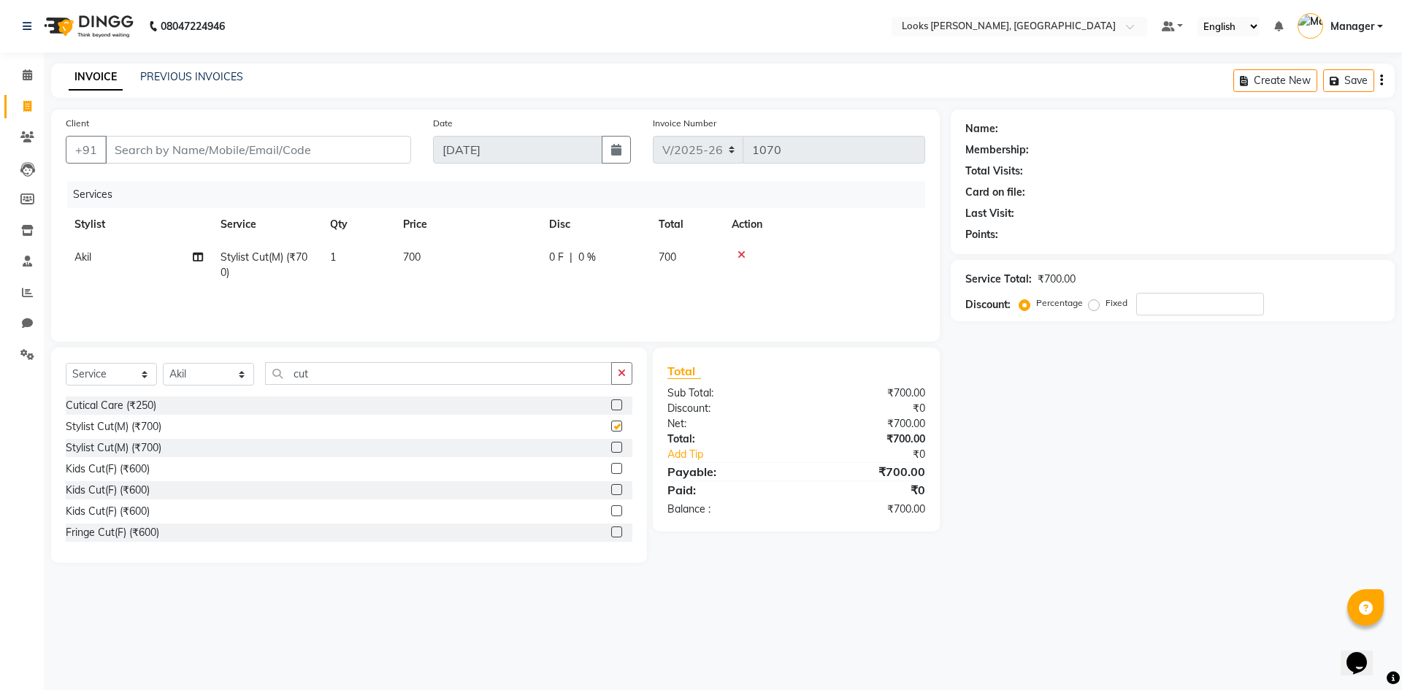
checkbox input "false"
click at [318, 378] on input "cut" at bounding box center [438, 373] width 347 height 23
type input "c"
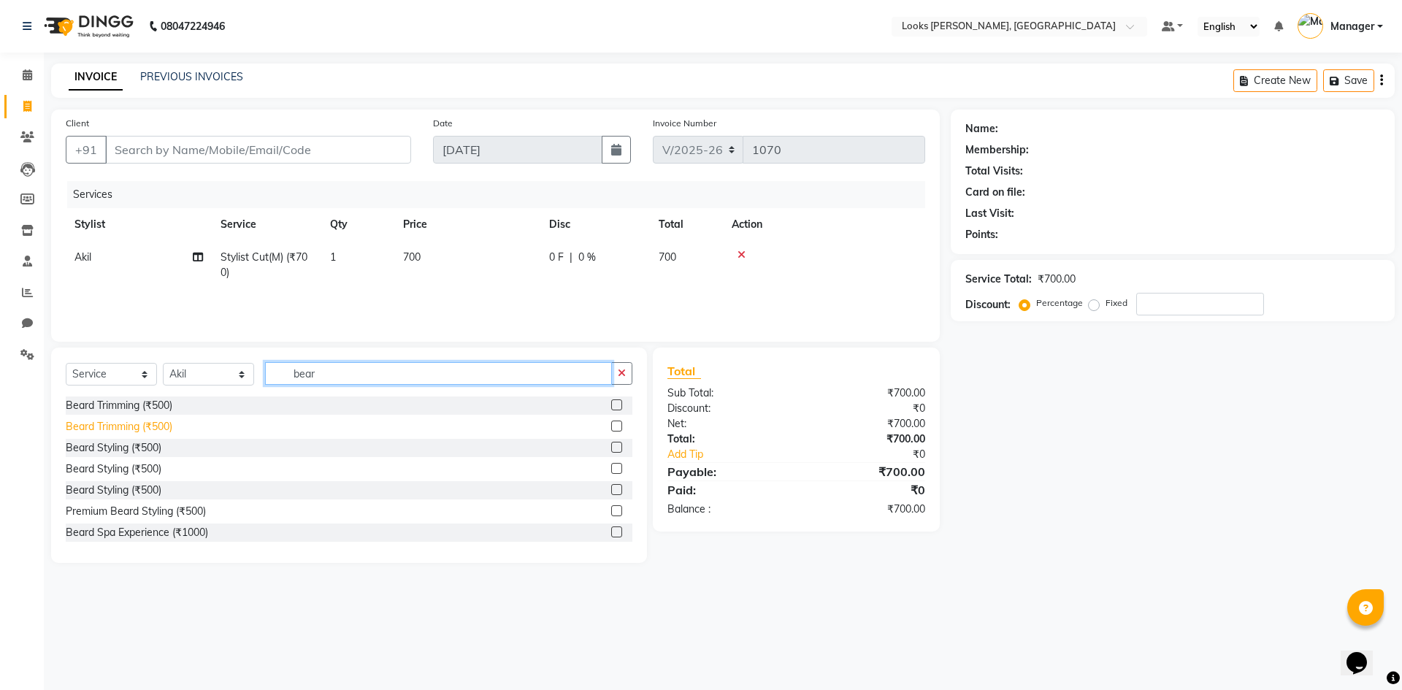
type input "bear"
click at [120, 425] on div "Beard Trimming (₹500)" at bounding box center [119, 426] width 107 height 15
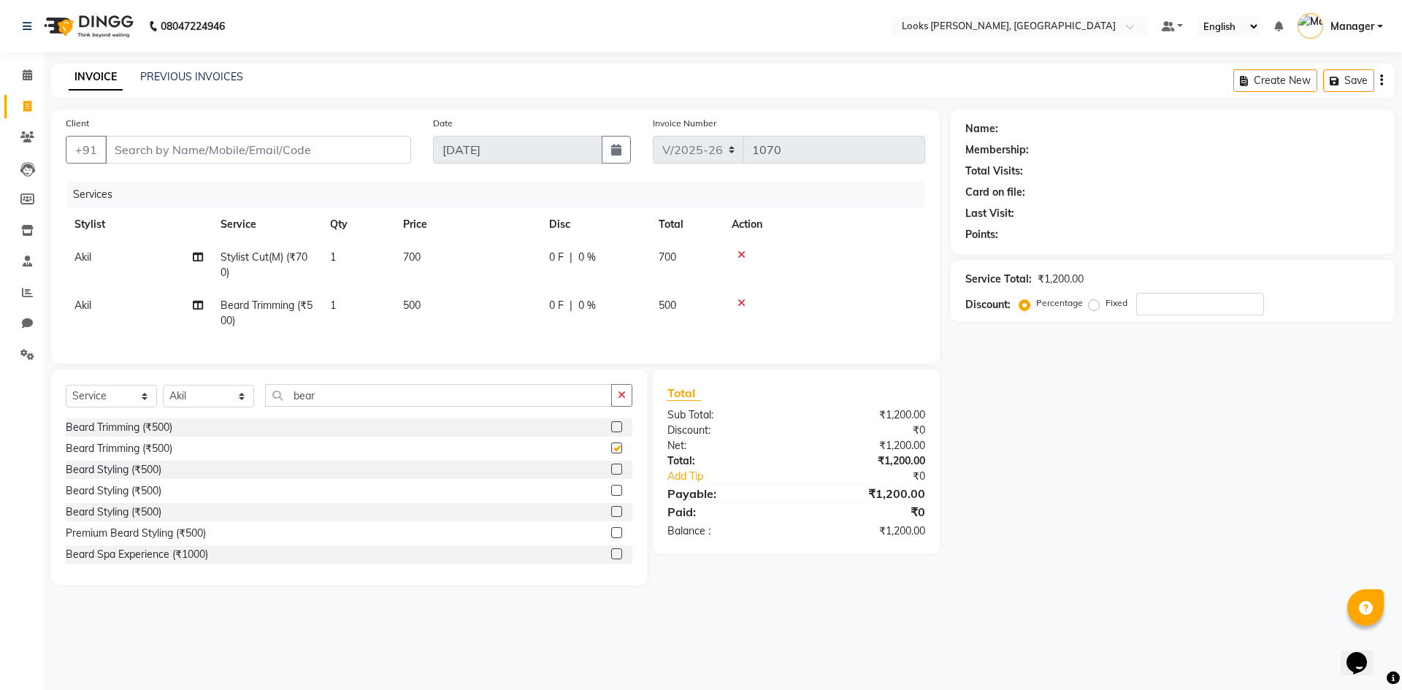
checkbox input "false"
click at [402, 304] on td "500" at bounding box center [467, 313] width 146 height 48
select select "67379"
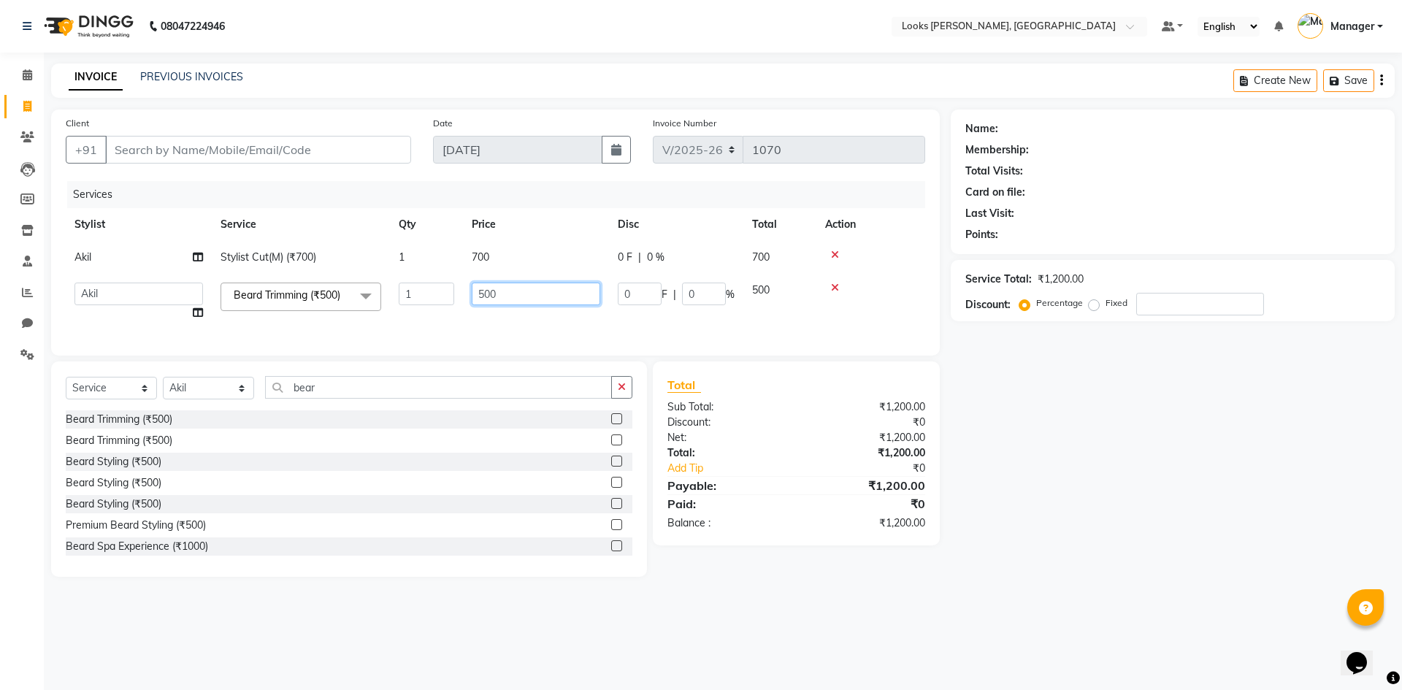
drag, startPoint x: 527, startPoint y: 288, endPoint x: 381, endPoint y: 291, distance: 145.3
click at [381, 291] on tr "AFJAL AHMAD Akil Astha Atul_pdct BRM_MASTER COUNTER SALES Himanshu JAMSHED ALI …" at bounding box center [496, 302] width 860 height 56
type input "300"
click at [489, 254] on td "700" at bounding box center [536, 257] width 146 height 33
select select "67379"
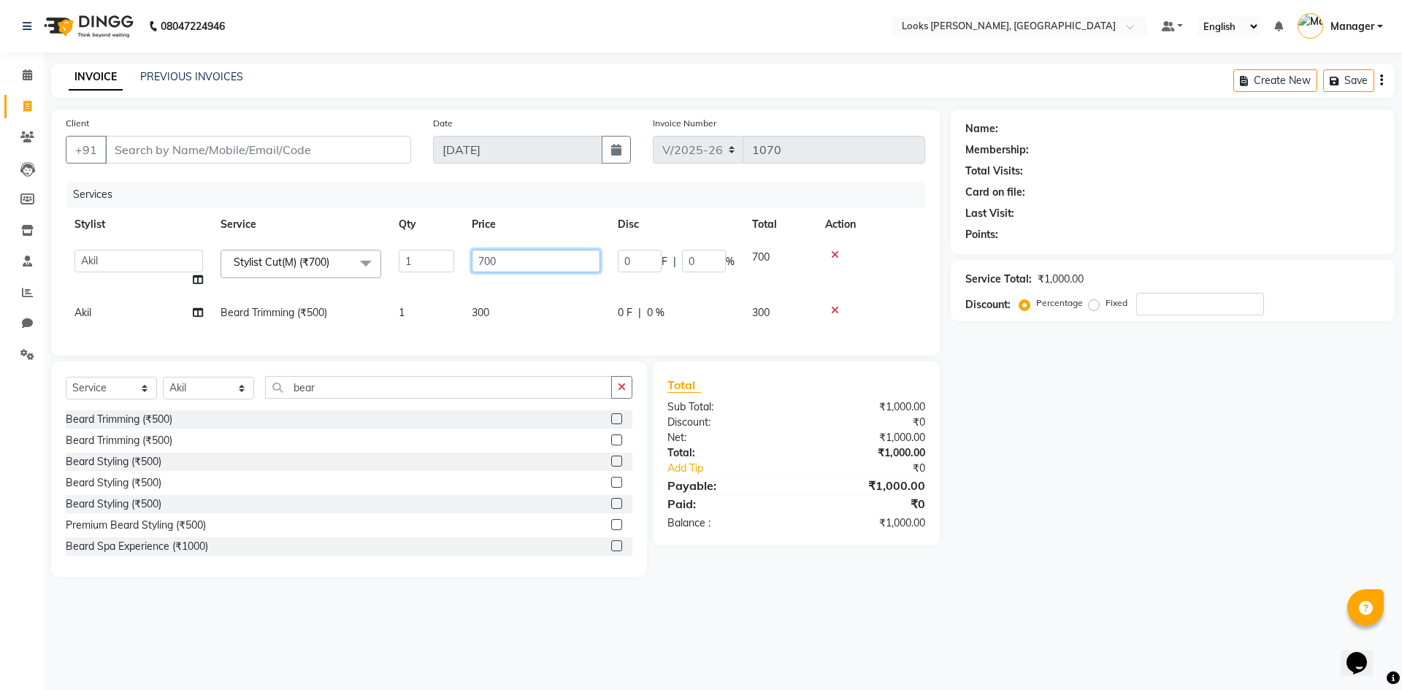
drag, startPoint x: 505, startPoint y: 267, endPoint x: 417, endPoint y: 297, distance: 92.6
click at [417, 297] on tbody "AFJAL AHMAD Akil Astha Atul_pdct BRM_MASTER COUNTER SALES Himanshu JAMSHED ALI …" at bounding box center [496, 285] width 860 height 88
type input "350"
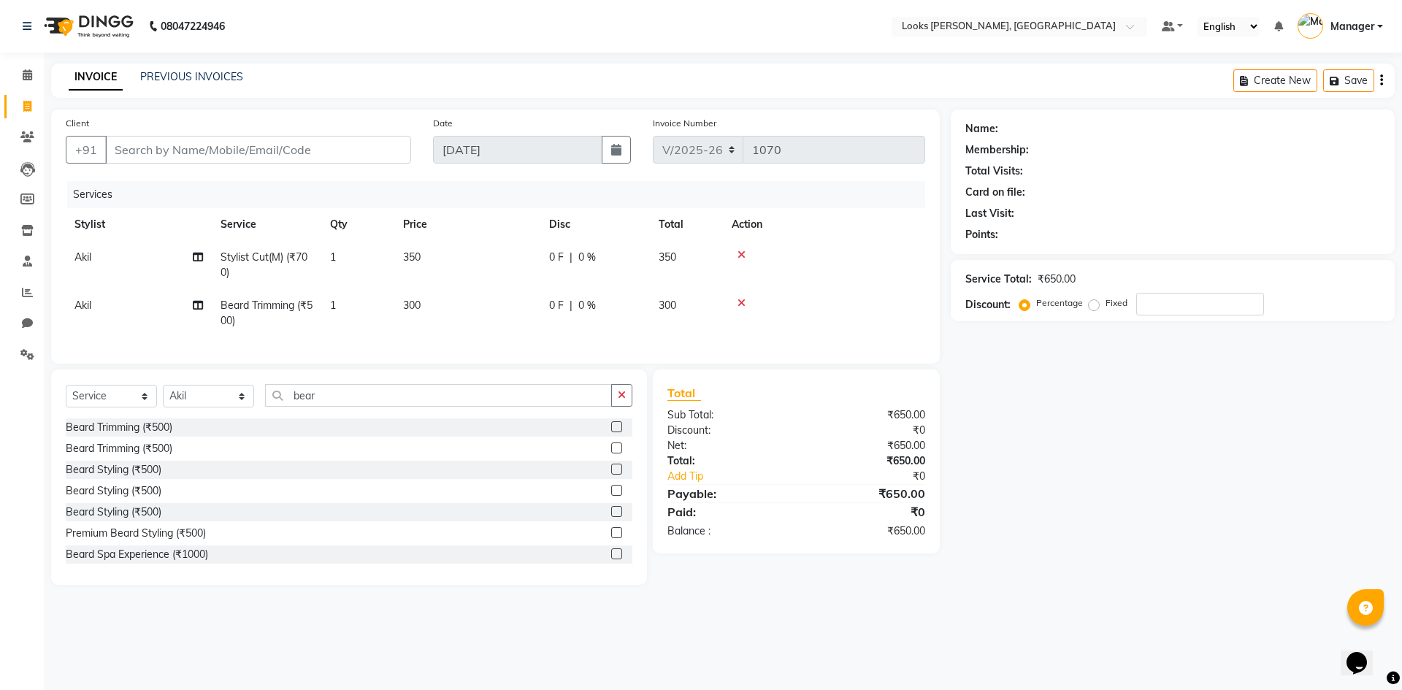
click at [1084, 535] on div "Name: Membership: Total Visits: Card on file: Last Visit: Points: Service Total…" at bounding box center [1178, 347] width 455 height 475
